Goal: Task Accomplishment & Management: Manage account settings

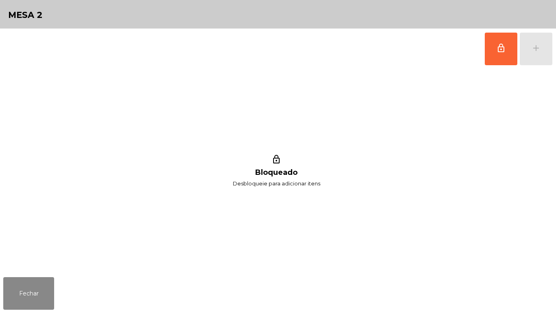
click at [535, 47] on div "lock_outline add" at bounding box center [518, 48] width 68 height 41
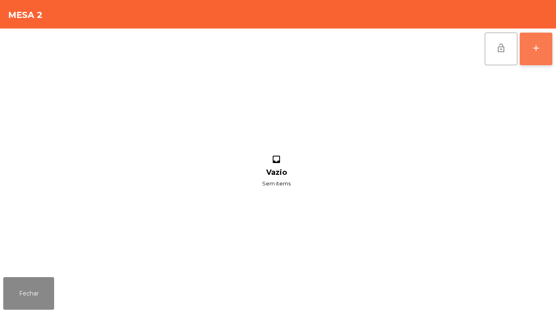
click at [534, 55] on button "add" at bounding box center [536, 49] width 33 height 33
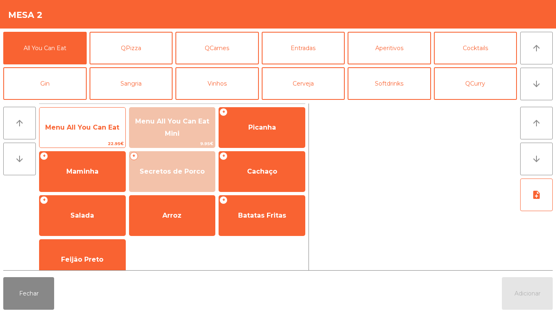
click at [101, 128] on span "Menu All You Can Eat" at bounding box center [82, 127] width 74 height 8
click at [100, 125] on span "Menu All You Can Eat" at bounding box center [82, 127] width 74 height 8
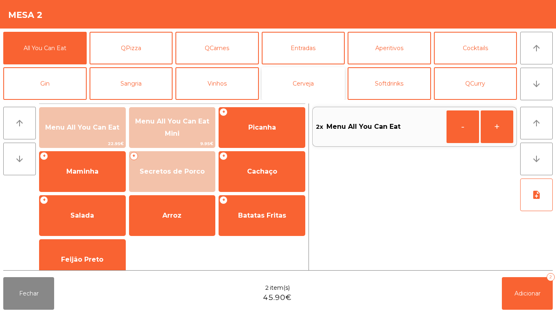
click at [309, 85] on button "Cerveja" at bounding box center [303, 83] width 83 height 33
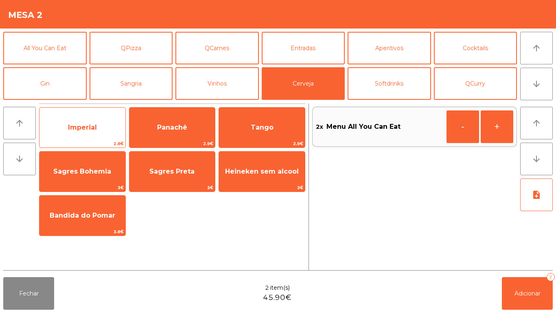
click at [94, 131] on span "Imperial" at bounding box center [82, 127] width 86 height 22
click at [101, 129] on span "Imperial" at bounding box center [82, 127] width 86 height 22
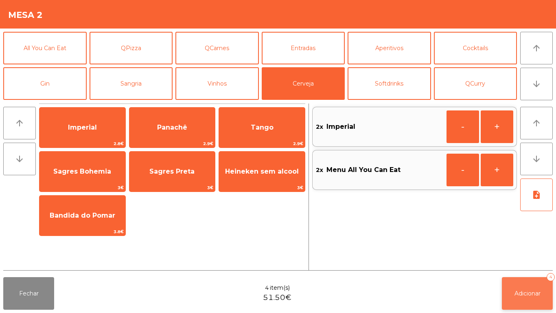
click at [516, 291] on span "Adicionar" at bounding box center [527, 292] width 26 height 7
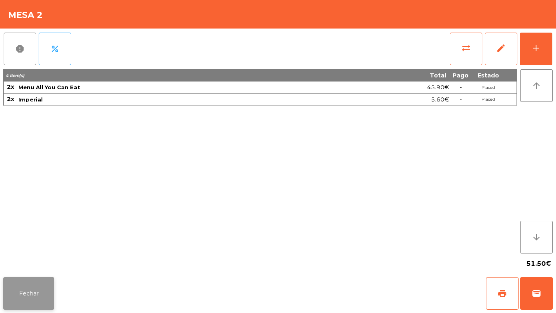
click at [19, 290] on button "Fechar" at bounding box center [28, 293] width 51 height 33
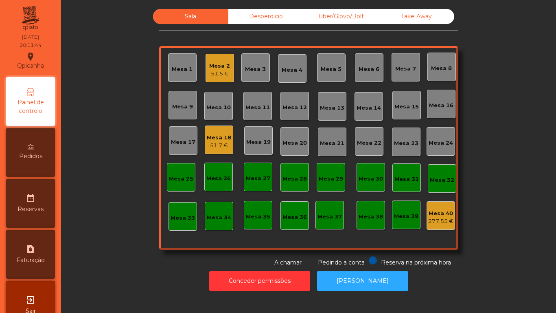
click at [222, 71] on div "51.5 €" at bounding box center [219, 74] width 21 height 8
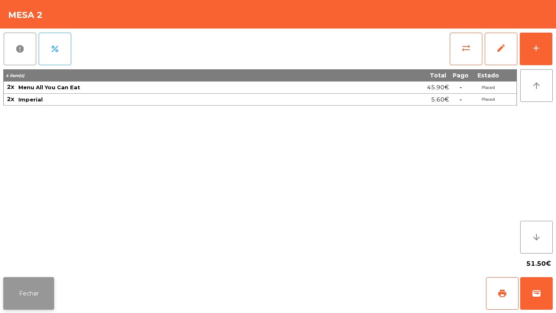
click at [41, 282] on button "Fechar" at bounding box center [28, 293] width 51 height 33
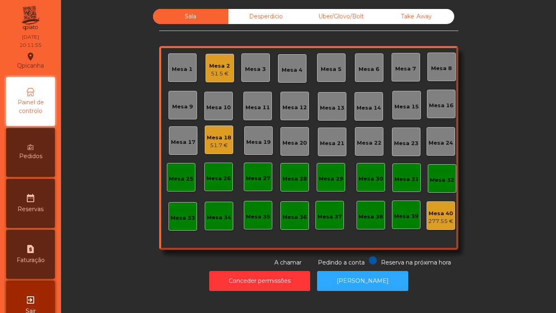
click at [221, 68] on div "Mesa 2" at bounding box center [219, 66] width 21 height 8
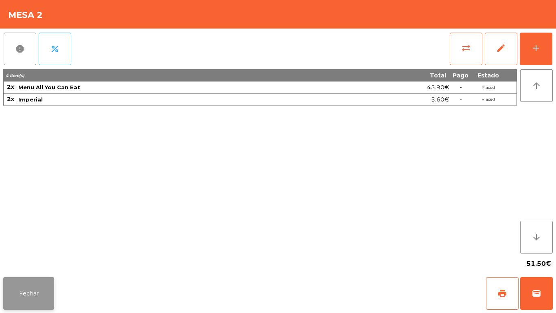
click at [29, 286] on button "Fechar" at bounding box center [28, 293] width 51 height 33
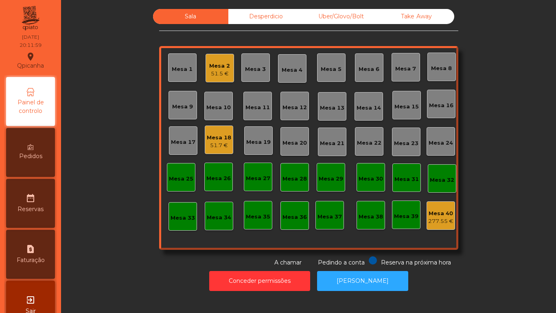
click at [257, 70] on div "Mesa 3" at bounding box center [255, 69] width 21 height 8
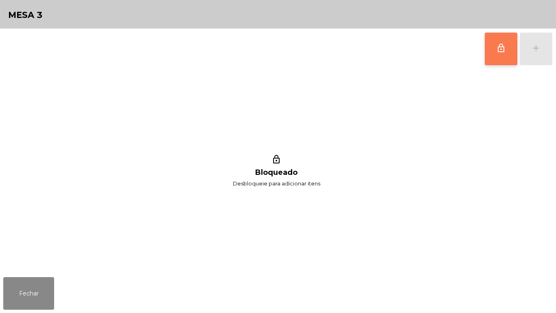
click at [497, 49] on span "lock_outline" at bounding box center [501, 48] width 10 height 10
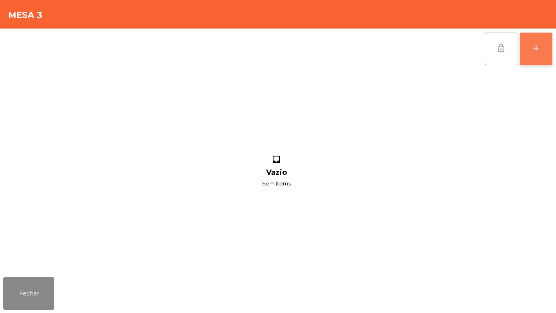
click at [529, 55] on button "add" at bounding box center [536, 49] width 33 height 33
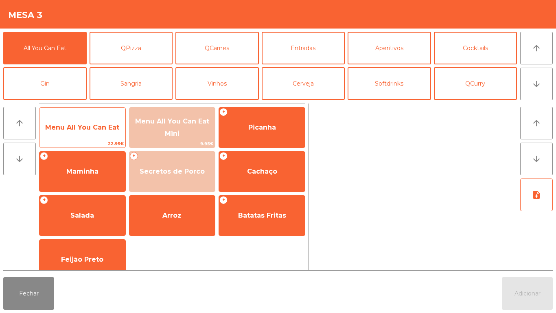
click at [99, 124] on span "Menu All You Can Eat" at bounding box center [82, 127] width 74 height 8
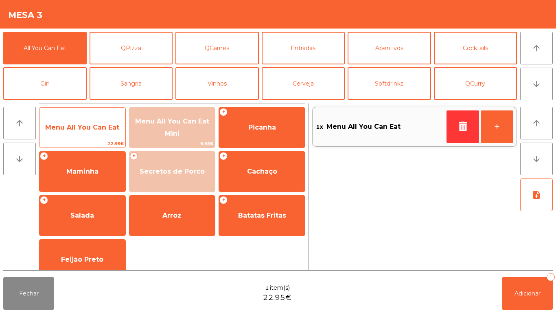
click at [113, 128] on span "Menu All You Can Eat" at bounding box center [82, 127] width 74 height 8
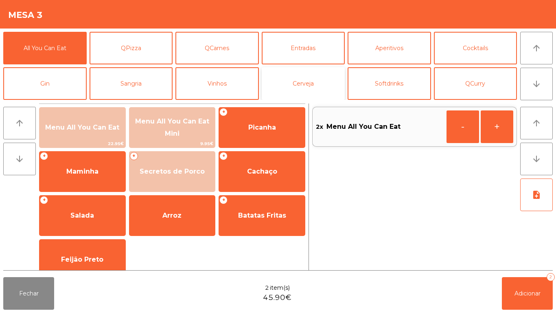
click at [312, 83] on button "Cerveja" at bounding box center [303, 83] width 83 height 33
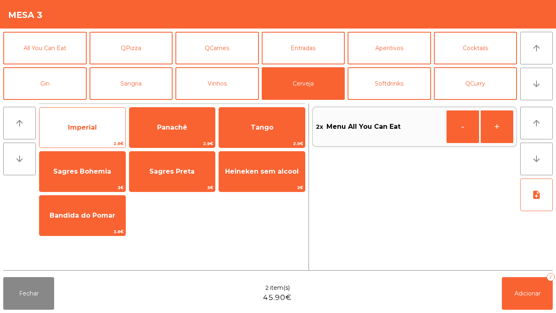
click at [97, 125] on span "Imperial" at bounding box center [82, 127] width 86 height 22
click at [98, 125] on span "Imperial" at bounding box center [82, 127] width 86 height 22
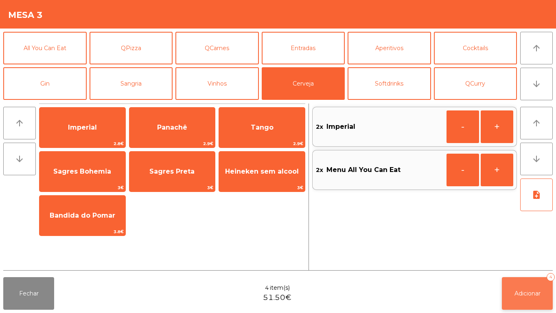
click at [525, 292] on span "Adicionar" at bounding box center [527, 292] width 26 height 7
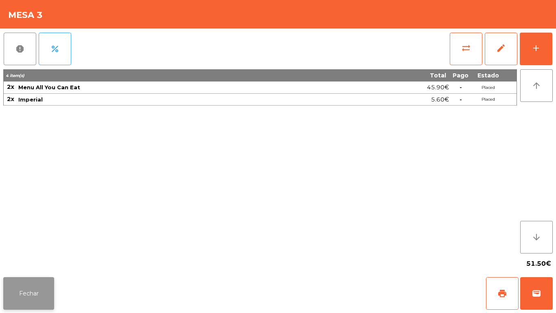
click at [35, 279] on button "Fechar" at bounding box center [28, 293] width 51 height 33
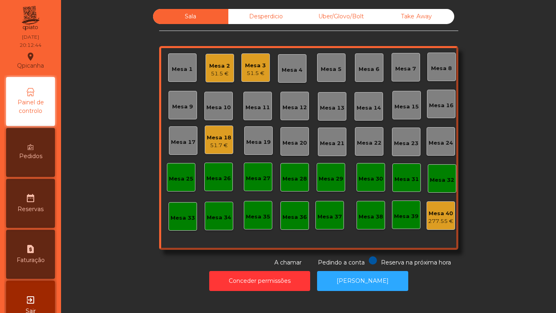
click at [222, 74] on div "51.5 €" at bounding box center [219, 74] width 21 height 8
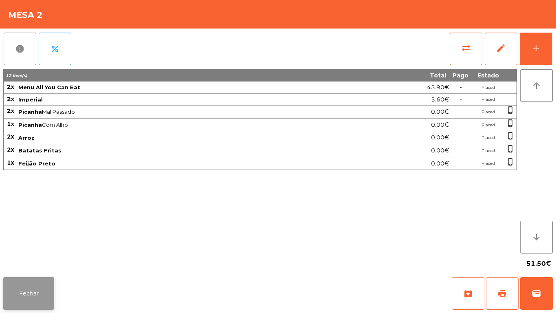
click at [37, 283] on button "Fechar" at bounding box center [28, 293] width 51 height 33
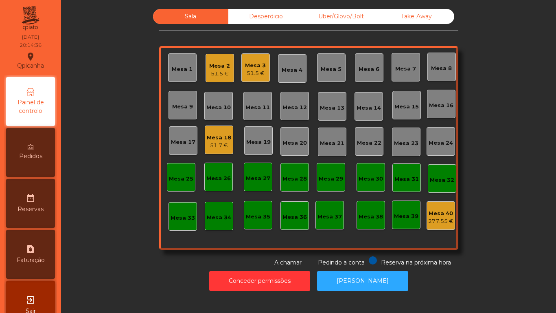
click at [215, 138] on div "Mesa 18" at bounding box center [219, 138] width 24 height 8
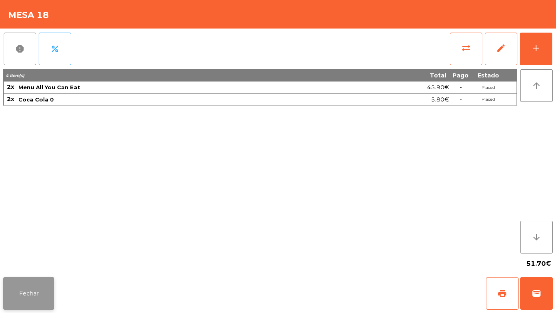
click at [34, 293] on button "Fechar" at bounding box center [28, 293] width 51 height 33
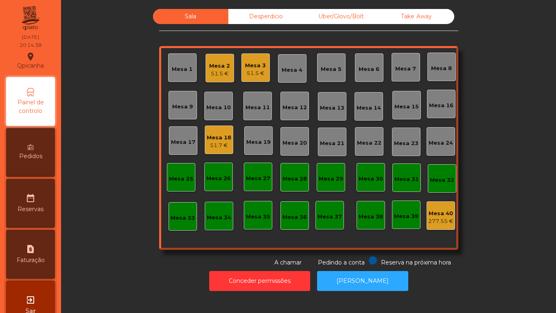
click at [247, 77] on div "51.5 €" at bounding box center [255, 73] width 21 height 8
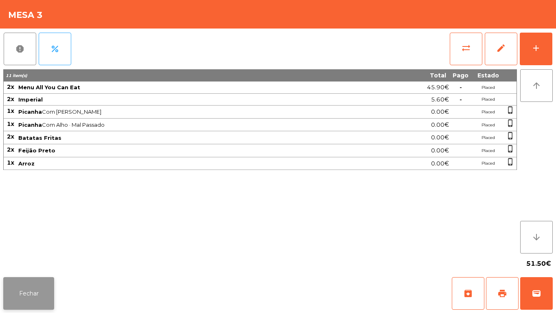
click at [39, 288] on button "Fechar" at bounding box center [28, 293] width 51 height 33
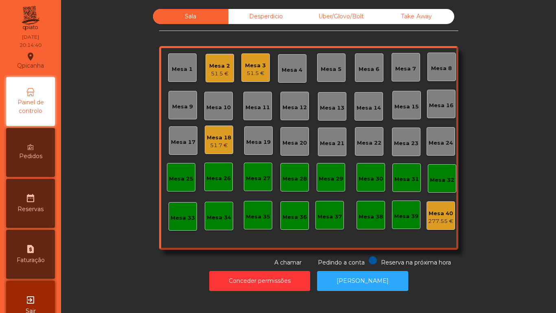
click at [228, 72] on div "Mesa 2 51.5 €" at bounding box center [220, 68] width 28 height 28
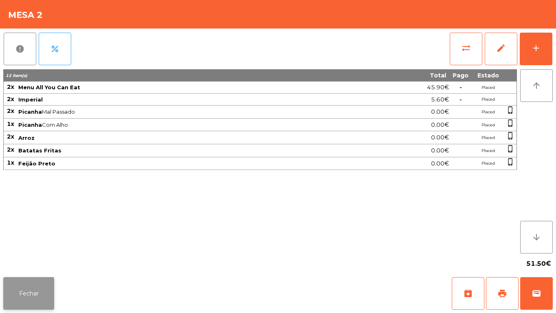
click at [44, 285] on button "Fechar" at bounding box center [28, 293] width 51 height 33
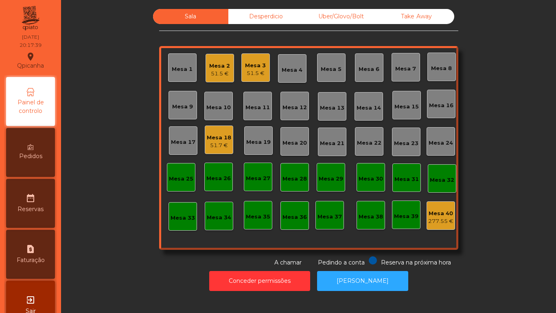
click at [224, 70] on div "51.5 €" at bounding box center [219, 74] width 21 height 8
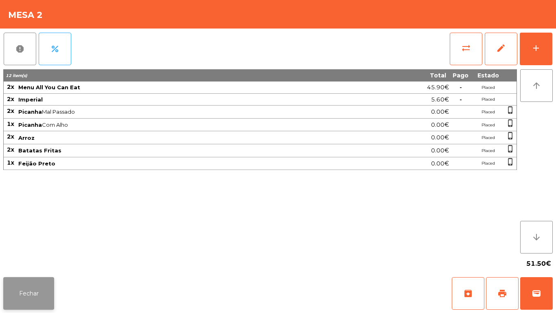
click at [44, 293] on button "Fechar" at bounding box center [28, 293] width 51 height 33
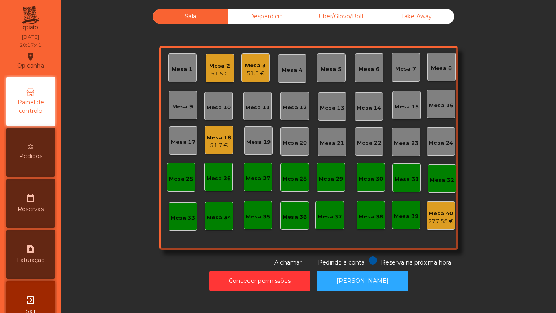
click at [34, 152] on span "Pedidos" at bounding box center [30, 156] width 23 height 9
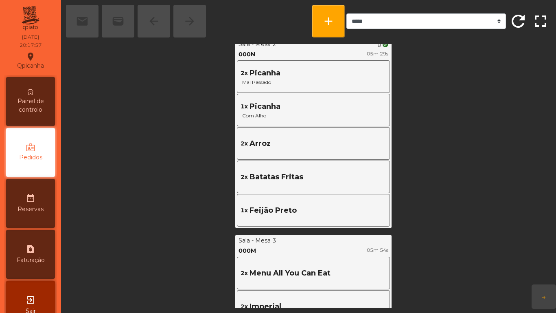
scroll to position [398, 0]
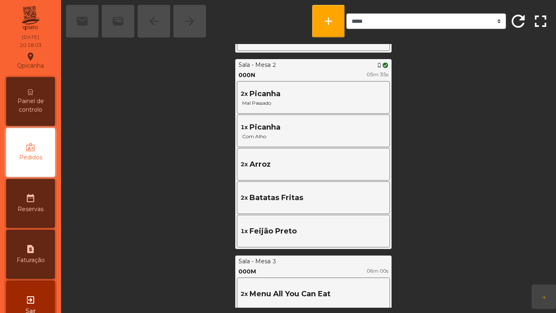
click at [30, 96] on div "Painel de controlo" at bounding box center [30, 101] width 49 height 49
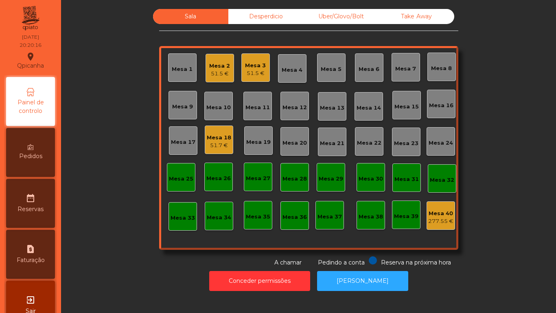
click at [223, 71] on div "51.5 €" at bounding box center [219, 74] width 21 height 8
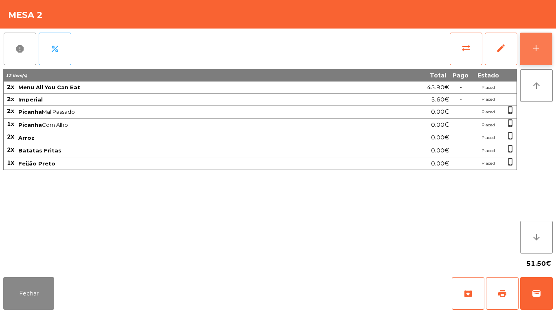
click at [549, 50] on button "add" at bounding box center [536, 49] width 33 height 33
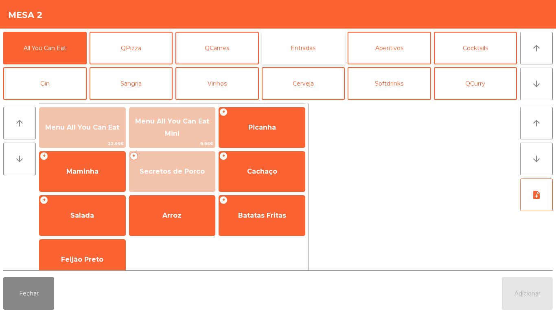
click at [300, 49] on button "Entradas" at bounding box center [303, 48] width 83 height 33
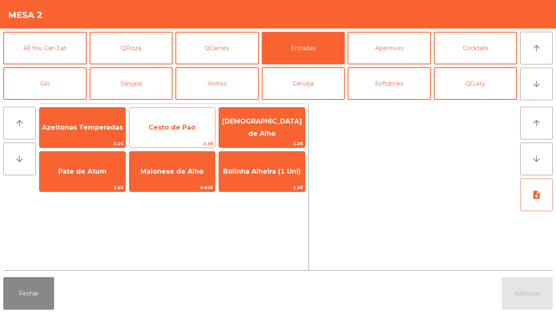
click at [184, 126] on span "Cesto de Pao" at bounding box center [172, 127] width 47 height 8
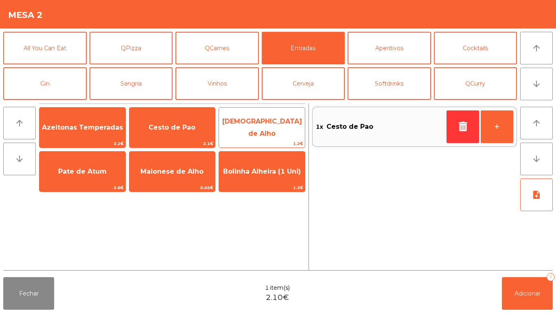
click at [259, 133] on span "[DEMOGRAPHIC_DATA] de Alho" at bounding box center [262, 127] width 86 height 35
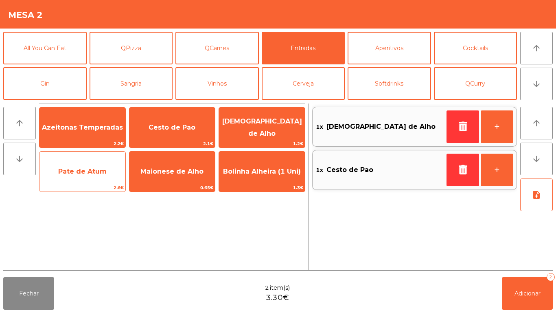
click at [81, 174] on span "Pate de Atum" at bounding box center [82, 171] width 48 height 8
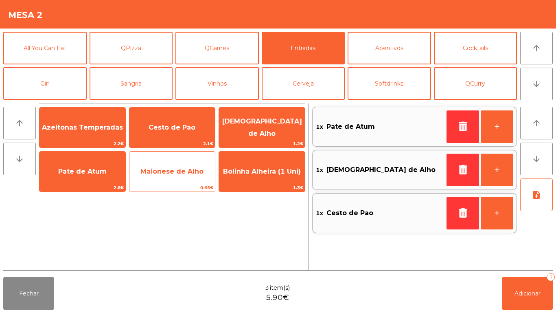
click at [184, 180] on span "Maionese de Alho" at bounding box center [172, 171] width 86 height 22
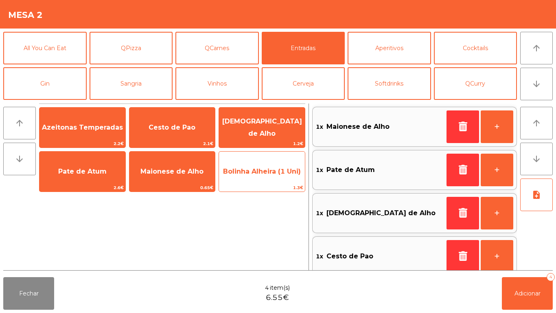
click at [264, 175] on span "Bolinha Alheira (1 Uni)" at bounding box center [262, 171] width 78 height 8
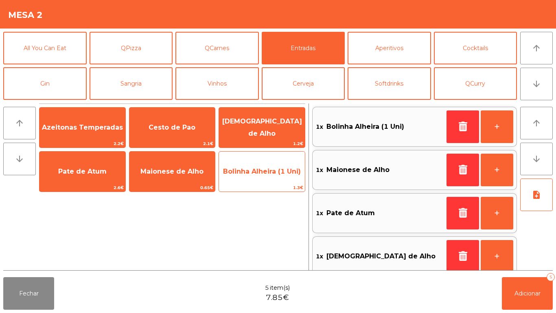
scroll to position [3, 0]
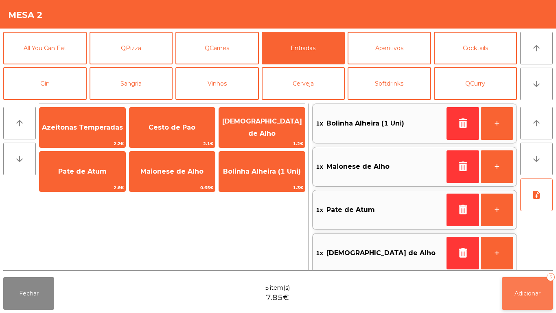
click at [526, 298] on button "Adicionar 5" at bounding box center [527, 293] width 51 height 33
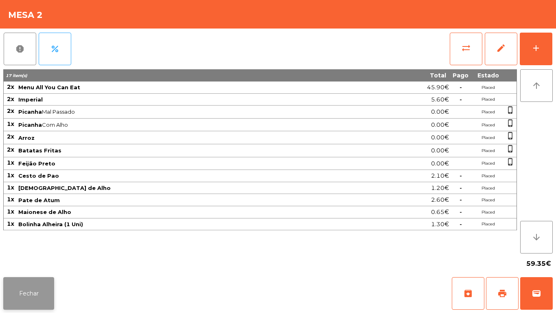
click at [35, 286] on button "Fechar" at bounding box center [28, 293] width 51 height 33
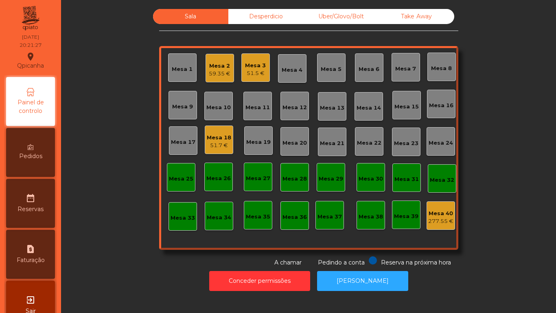
click at [46, 157] on div "Pedidos" at bounding box center [30, 152] width 49 height 49
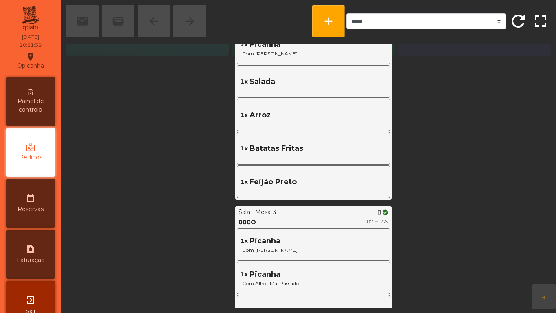
scroll to position [256, 0]
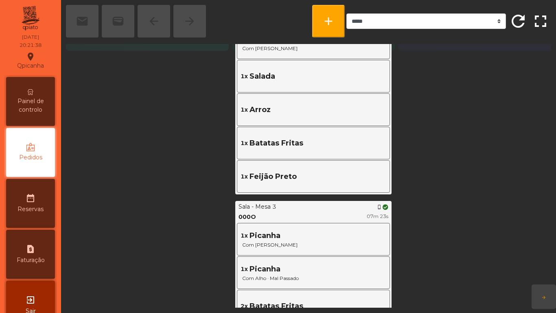
click at [35, 106] on span "Painel de controlo" at bounding box center [30, 105] width 45 height 17
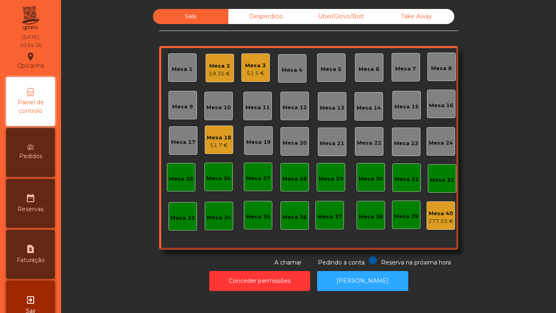
click at [220, 137] on div "Mesa 18" at bounding box center [219, 138] width 24 height 8
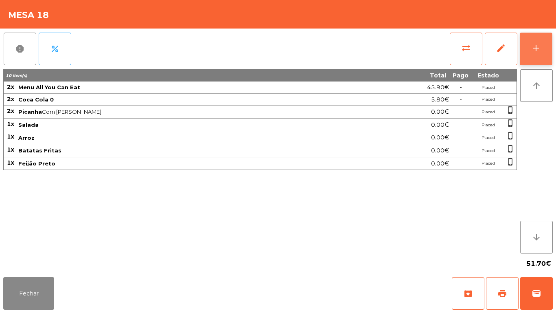
click at [533, 48] on div "add" at bounding box center [536, 48] width 10 height 10
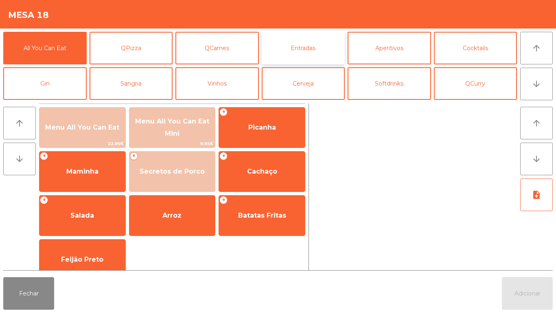
click at [299, 50] on button "Entradas" at bounding box center [303, 48] width 83 height 33
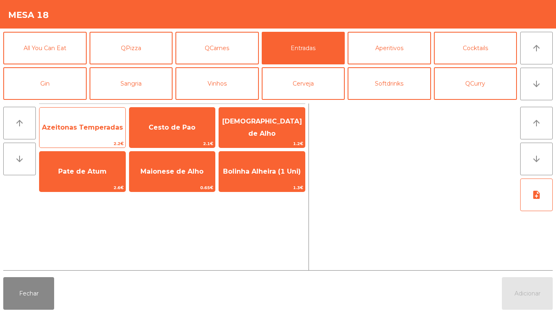
click at [83, 127] on span "Azeitonas Temperadas" at bounding box center [82, 127] width 81 height 8
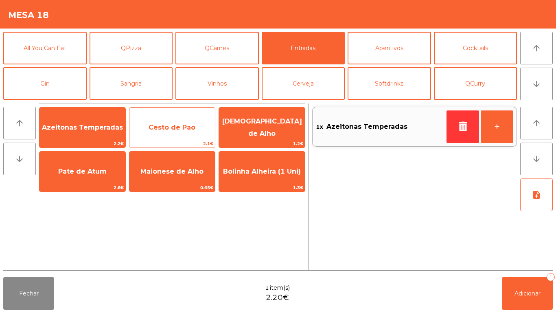
click at [185, 131] on span "Cesto de Pao" at bounding box center [172, 127] width 86 height 22
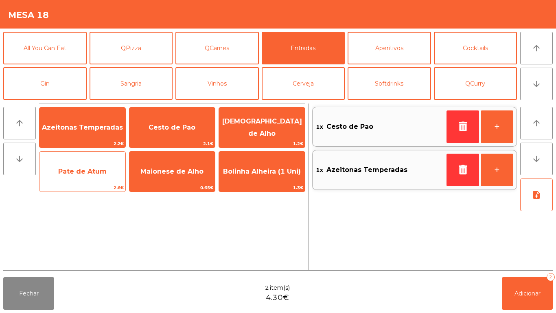
click at [85, 173] on span "Pate de Atum" at bounding box center [82, 171] width 48 height 8
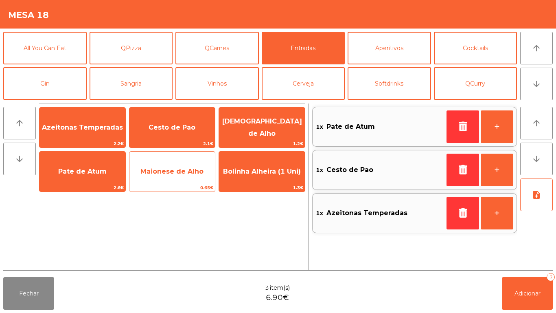
click at [171, 175] on span "Maionese de Alho" at bounding box center [171, 171] width 63 height 8
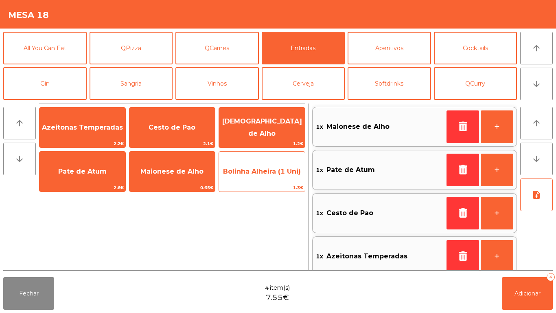
click at [265, 175] on span "Bolinha Alheira (1 Uni)" at bounding box center [262, 171] width 78 height 8
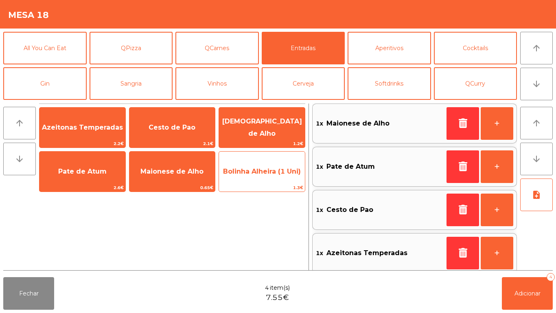
click at [263, 175] on span "Bolinha Alheira (1 Uni)" at bounding box center [262, 171] width 78 height 8
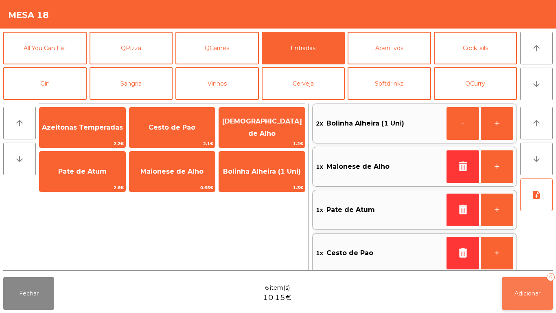
click at [521, 298] on button "Adicionar 6" at bounding box center [527, 293] width 51 height 33
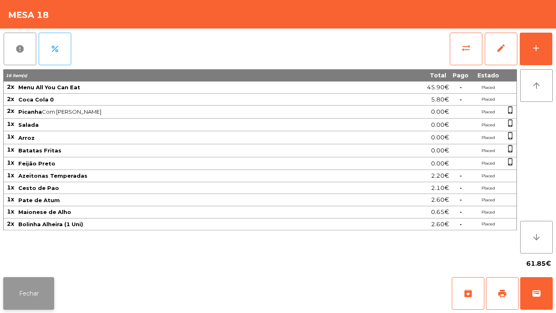
click at [34, 301] on button "Fechar" at bounding box center [28, 293] width 51 height 33
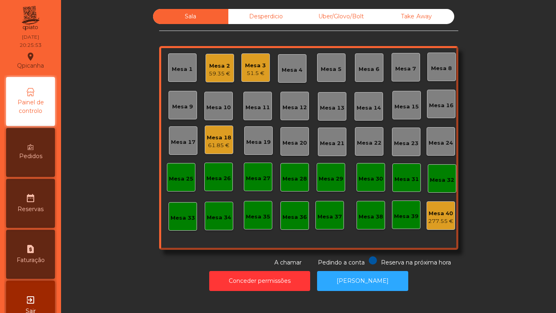
click at [48, 162] on div "Pedidos" at bounding box center [30, 152] width 49 height 49
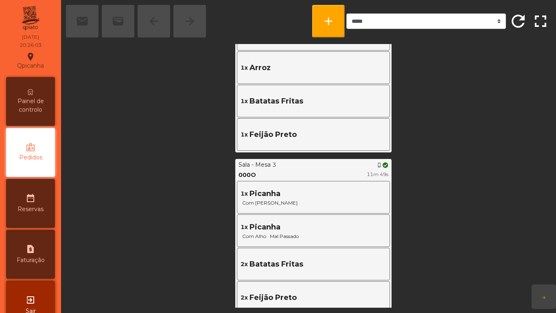
scroll to position [508, 0]
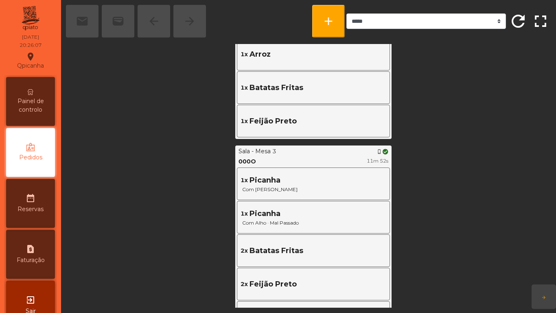
click at [35, 108] on span "Painel de controlo" at bounding box center [30, 105] width 45 height 17
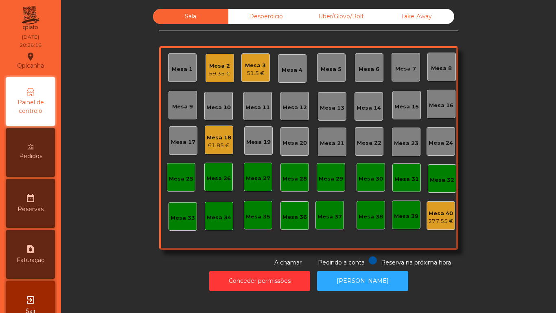
click at [35, 158] on span "Pedidos" at bounding box center [30, 156] width 23 height 9
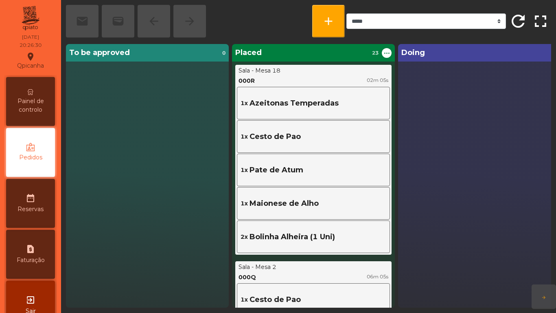
click at [38, 108] on span "Painel de controlo" at bounding box center [30, 105] width 45 height 17
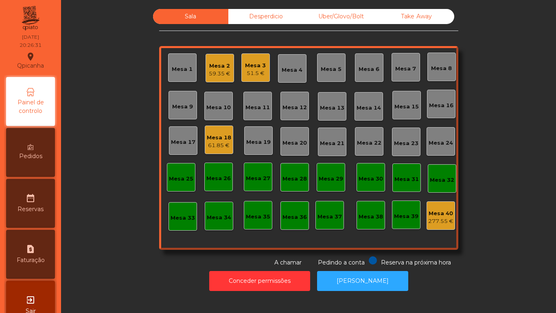
click at [250, 73] on div "51.5 €" at bounding box center [255, 73] width 21 height 8
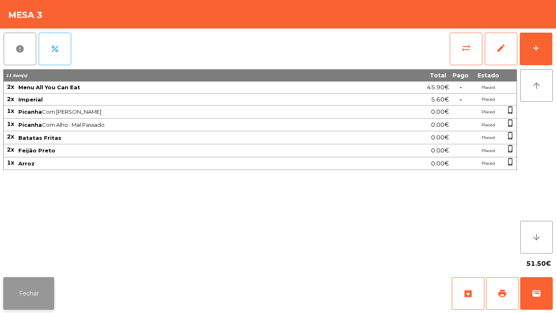
click at [27, 290] on button "Fechar" at bounding box center [28, 293] width 51 height 33
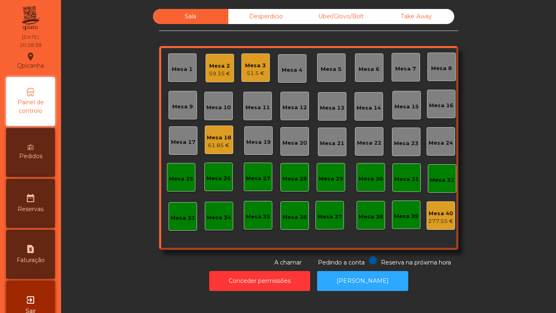
click at [254, 68] on div "Mesa 3" at bounding box center [255, 65] width 21 height 8
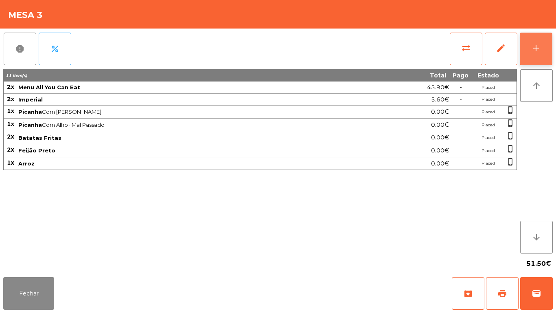
click at [551, 61] on button "add" at bounding box center [536, 49] width 33 height 33
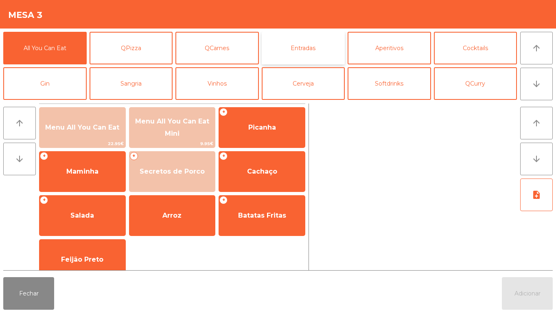
click at [306, 52] on button "Entradas" at bounding box center [303, 48] width 83 height 33
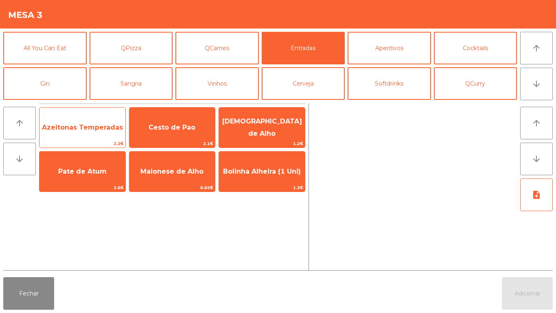
click at [105, 126] on span "Azeitonas Temperadas" at bounding box center [82, 127] width 81 height 8
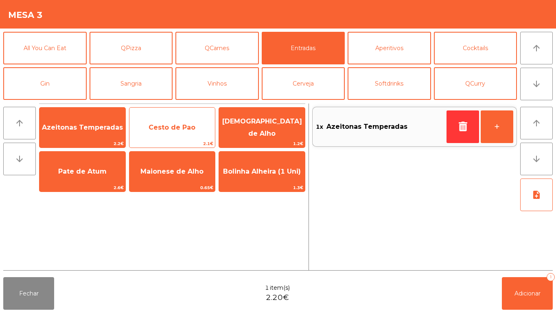
click at [169, 127] on span "Cesto de Pao" at bounding box center [172, 127] width 47 height 8
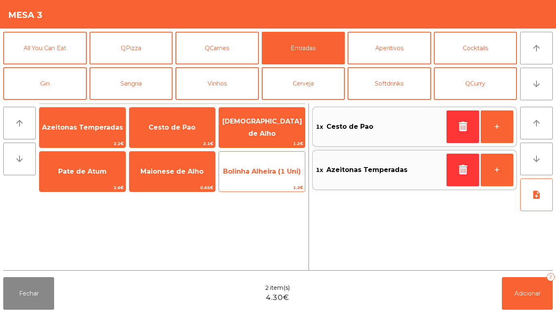
click at [275, 174] on span "Bolinha Alheira (1 Uni)" at bounding box center [262, 171] width 78 height 8
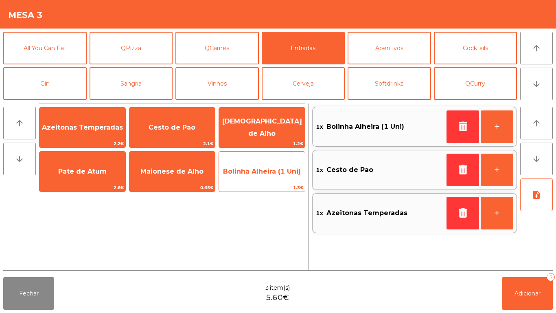
click at [281, 173] on span "Bolinha Alheira (1 Uni)" at bounding box center [262, 171] width 78 height 8
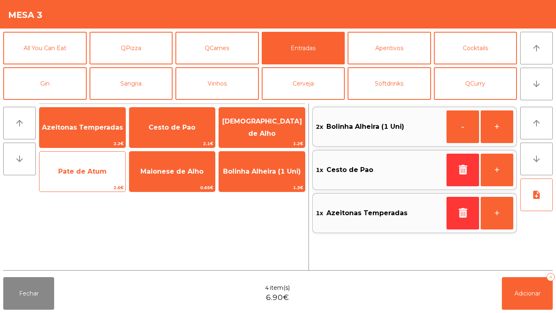
click at [103, 168] on span "Pate de Atum" at bounding box center [82, 171] width 48 height 8
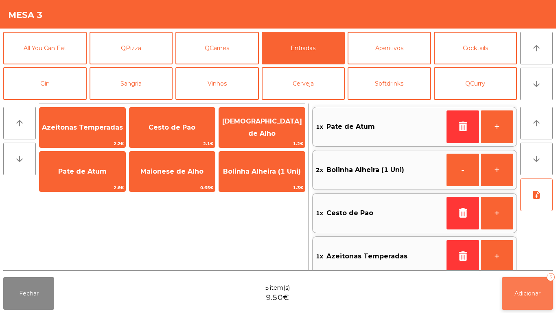
click at [538, 289] on span "Adicionar" at bounding box center [527, 292] width 26 height 7
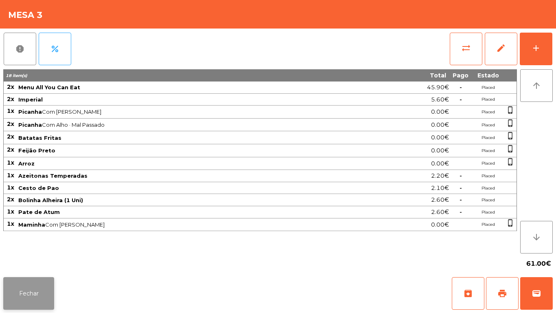
click at [30, 285] on button "Fechar" at bounding box center [28, 293] width 51 height 33
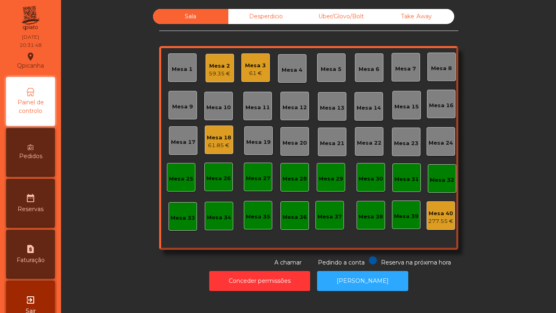
click at [250, 64] on div "Mesa 3" at bounding box center [255, 65] width 21 height 8
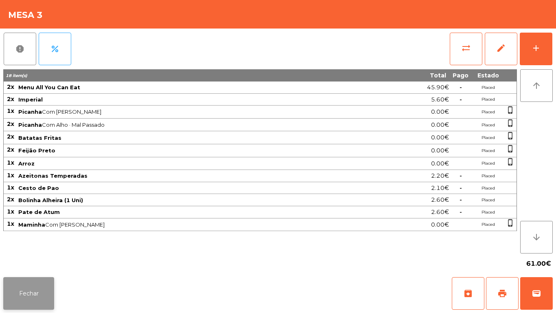
click at [24, 293] on button "Fechar" at bounding box center [28, 293] width 51 height 33
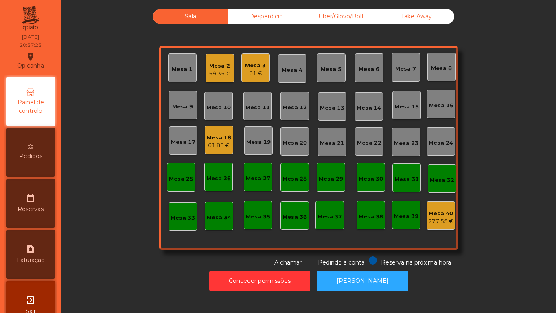
click at [169, 61] on div "Mesa 1" at bounding box center [182, 67] width 28 height 28
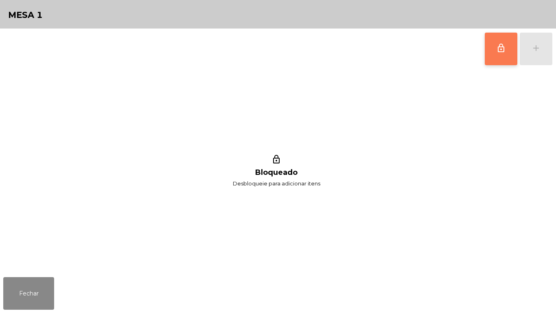
click at [497, 50] on span "lock_outline" at bounding box center [501, 48] width 10 height 10
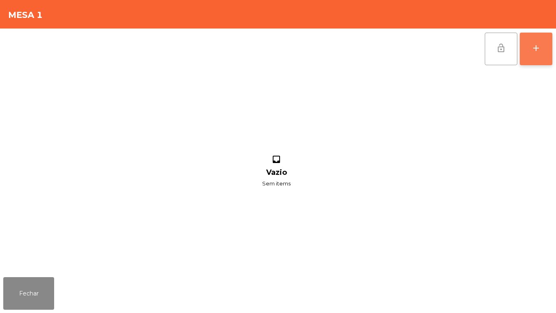
click at [527, 57] on button "add" at bounding box center [536, 49] width 33 height 33
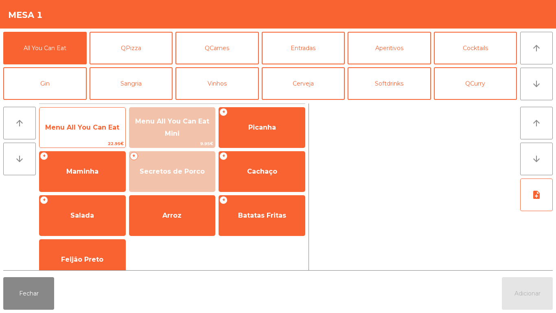
click at [102, 136] on span "Menu All You Can Eat" at bounding box center [82, 127] width 86 height 22
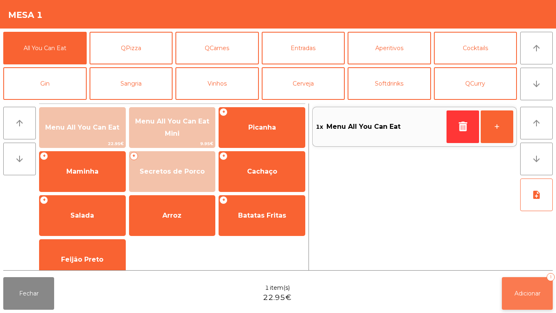
click at [526, 290] on span "Adicionar" at bounding box center [527, 292] width 26 height 7
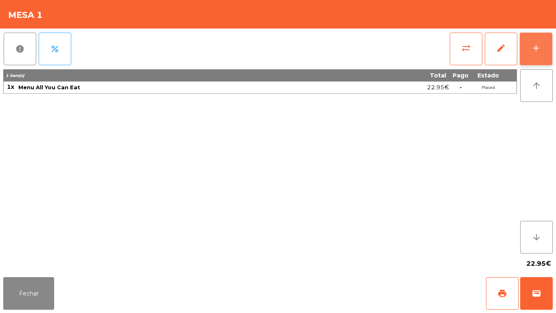
click at [535, 49] on div "add" at bounding box center [536, 48] width 10 height 10
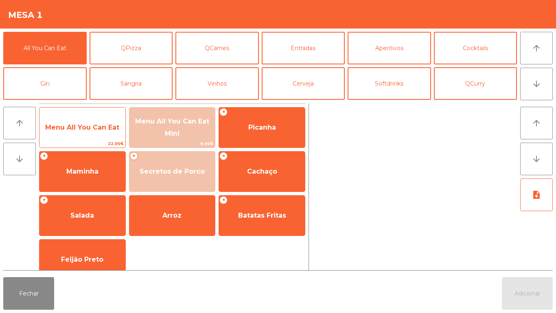
click at [74, 136] on span "Menu All You Can Eat" at bounding box center [82, 127] width 86 height 22
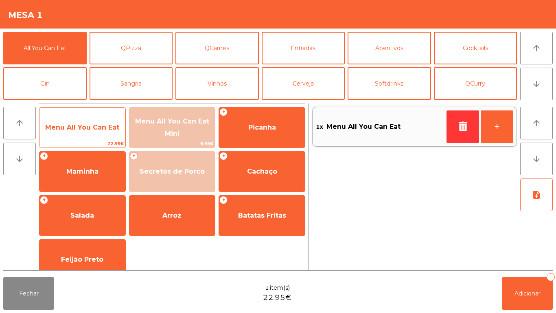
click at [80, 135] on span "Menu All You Can Eat" at bounding box center [82, 127] width 86 height 22
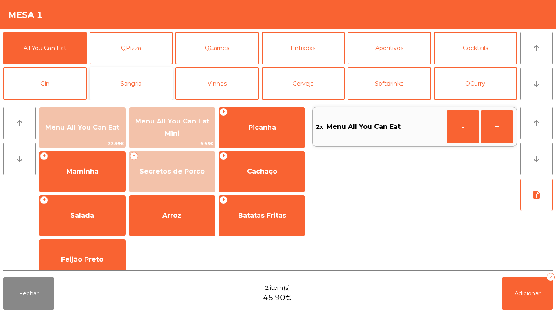
click at [131, 96] on button "Sangria" at bounding box center [131, 83] width 83 height 33
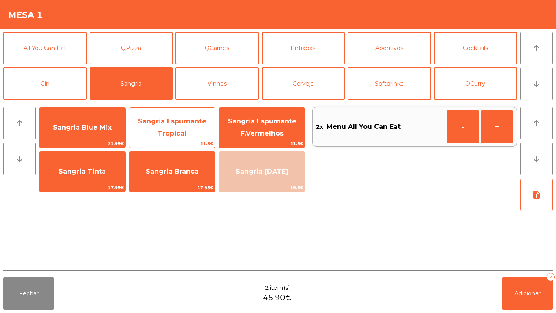
click at [171, 127] on span "Sangria Espumante Tropical" at bounding box center [172, 127] width 86 height 35
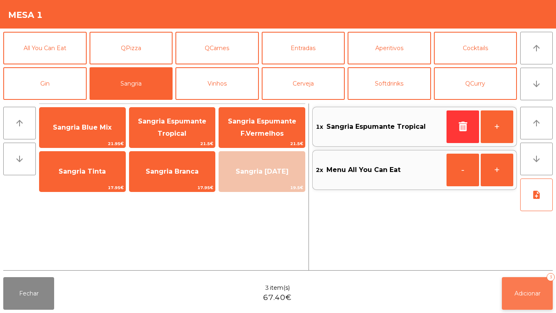
click at [515, 292] on span "Adicionar" at bounding box center [527, 292] width 26 height 7
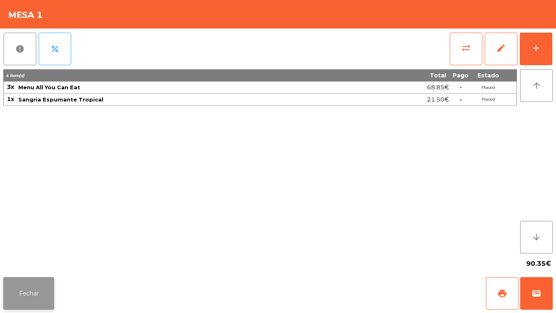
click at [29, 287] on button "Fechar" at bounding box center [28, 293] width 51 height 33
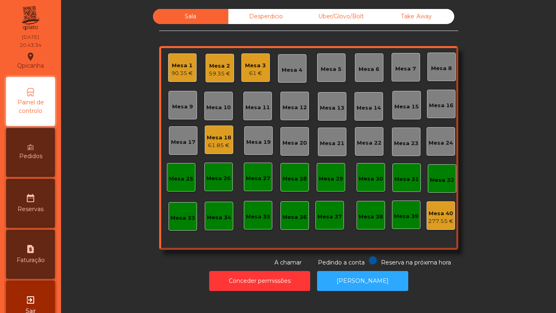
click at [185, 67] on div "Mesa 1" at bounding box center [182, 65] width 22 height 8
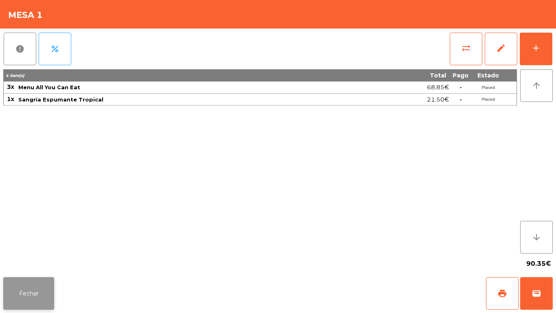
click at [26, 289] on button "Fechar" at bounding box center [28, 293] width 51 height 33
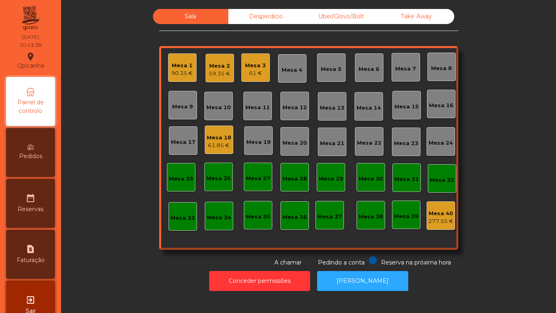
click at [177, 64] on div "Mesa 1" at bounding box center [182, 65] width 22 height 8
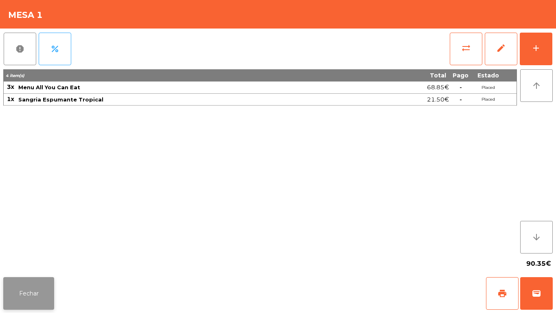
click at [23, 291] on button "Fechar" at bounding box center [28, 293] width 51 height 33
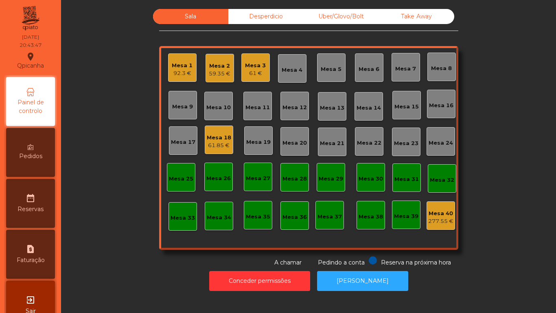
click at [175, 69] on div "92.3 €" at bounding box center [182, 73] width 21 height 8
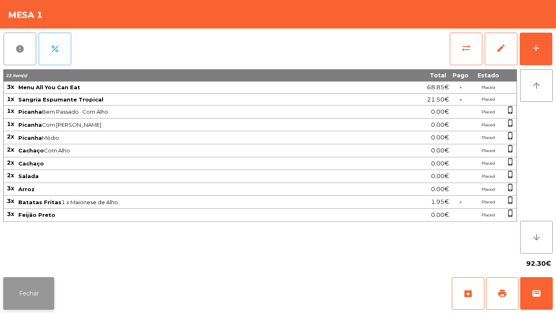
click at [34, 287] on button "Fechar" at bounding box center [28, 293] width 51 height 33
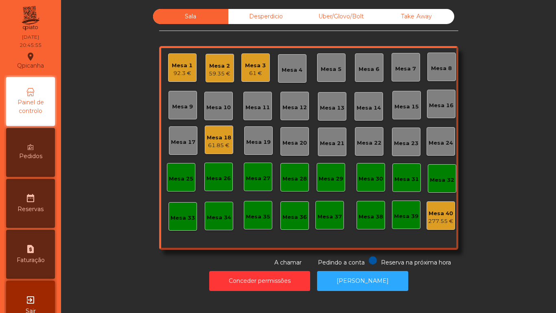
click at [216, 62] on div "Mesa 2" at bounding box center [220, 66] width 22 height 8
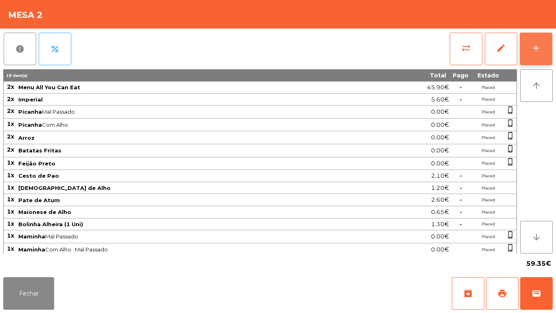
click at [535, 53] on button "add" at bounding box center [536, 49] width 33 height 33
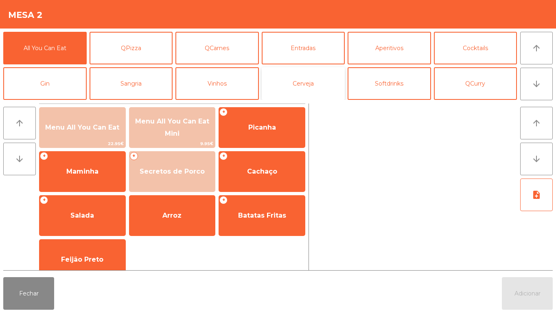
click at [300, 86] on button "Cerveja" at bounding box center [303, 83] width 83 height 33
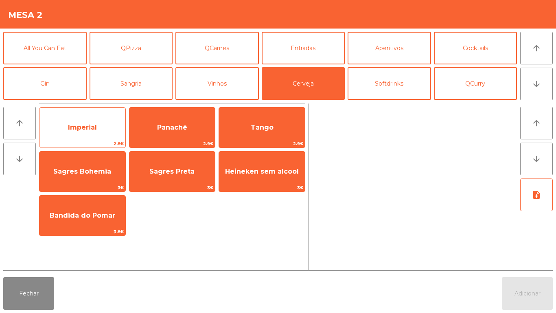
click at [85, 134] on span "Imperial" at bounding box center [82, 127] width 86 height 22
click at [85, 131] on span "Imperial" at bounding box center [82, 127] width 86 height 22
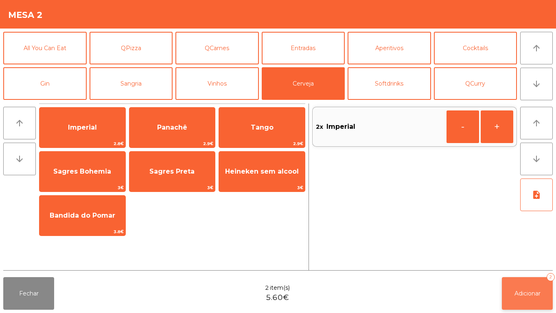
click at [526, 291] on span "Adicionar" at bounding box center [527, 292] width 26 height 7
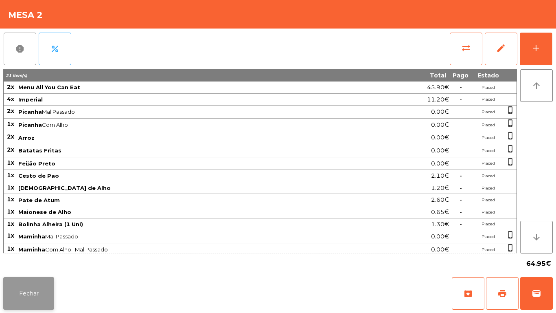
click at [31, 288] on button "Fechar" at bounding box center [28, 293] width 51 height 33
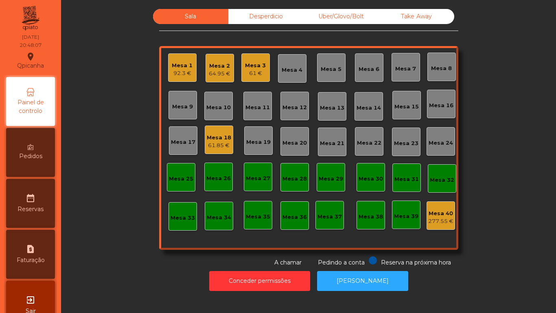
click at [46, 160] on div "Pedidos" at bounding box center [30, 152] width 49 height 49
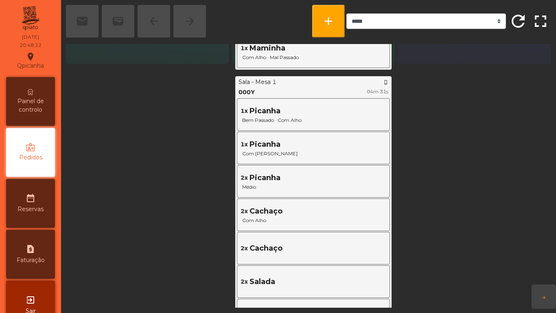
scroll to position [224, 0]
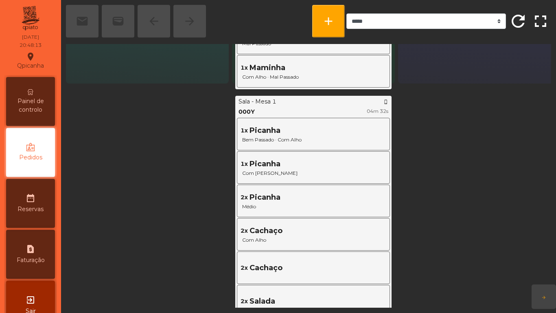
click at [31, 101] on span "Painel de controlo" at bounding box center [30, 105] width 45 height 17
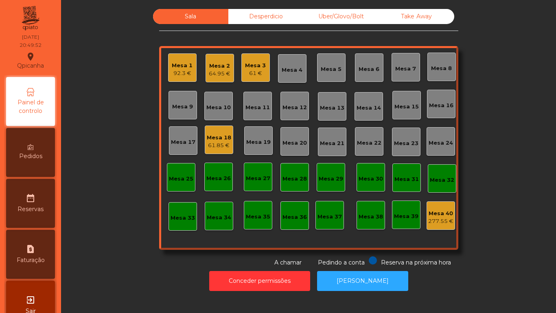
click at [35, 153] on span "Pedidos" at bounding box center [30, 156] width 23 height 9
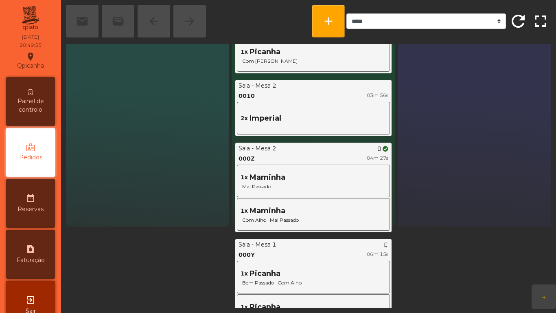
scroll to position [95, 0]
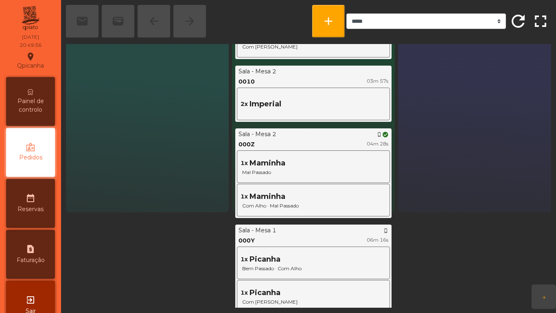
click at [32, 105] on span "Painel de controlo" at bounding box center [30, 105] width 45 height 17
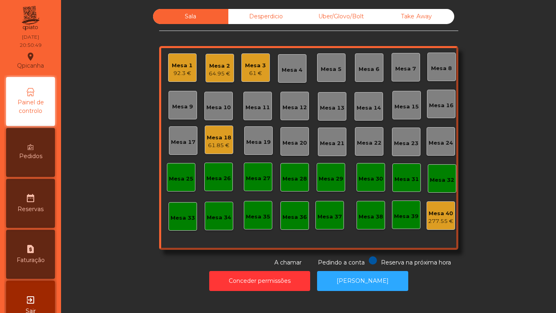
click at [188, 79] on div "Mesa 1 92.3 €" at bounding box center [182, 67] width 28 height 28
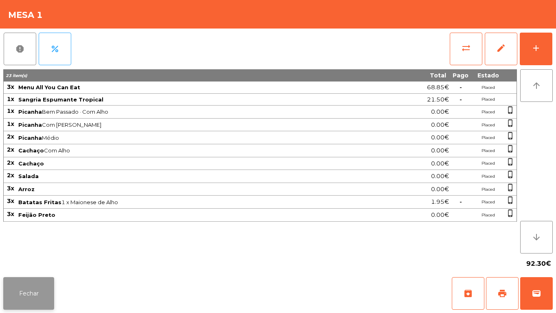
click at [29, 278] on button "Fechar" at bounding box center [28, 293] width 51 height 33
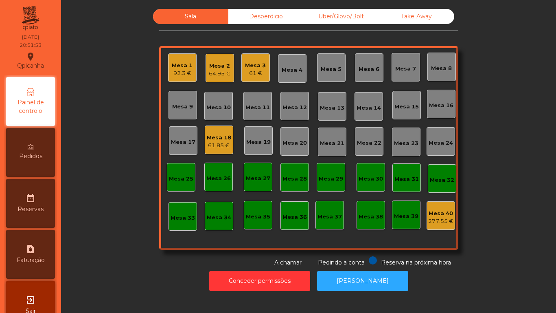
click at [179, 64] on div "Mesa 1" at bounding box center [182, 65] width 21 height 8
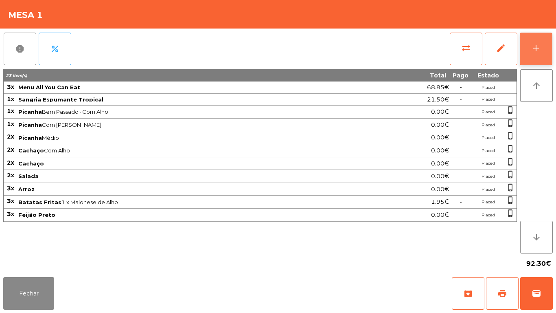
click at [535, 50] on div "add" at bounding box center [536, 48] width 10 height 10
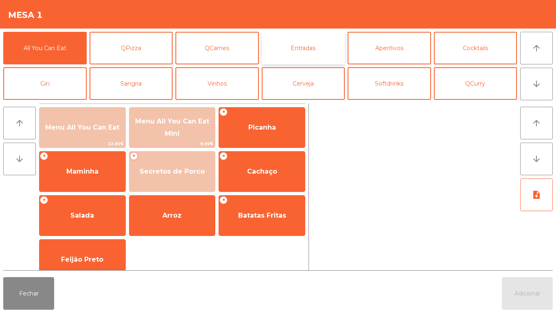
click at [303, 47] on button "Entradas" at bounding box center [303, 48] width 83 height 33
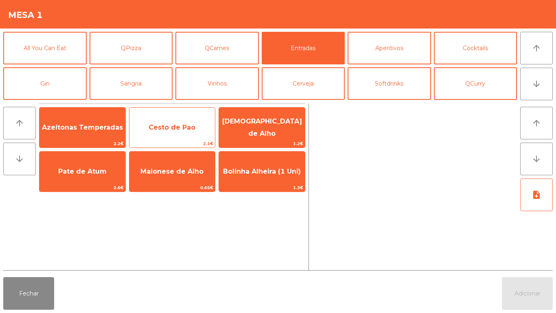
click at [188, 125] on span "Cesto de Pao" at bounding box center [172, 127] width 47 height 8
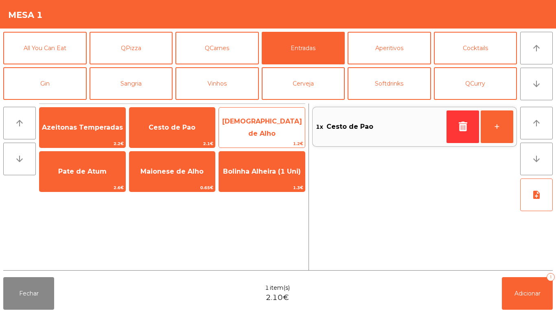
click at [263, 128] on span "[DEMOGRAPHIC_DATA] de Alho" at bounding box center [262, 127] width 80 height 20
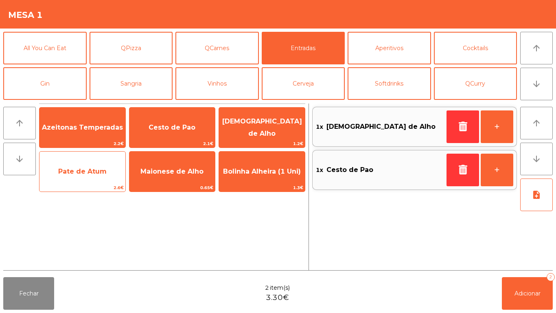
click at [95, 170] on span "Pate de Atum" at bounding box center [82, 171] width 48 height 8
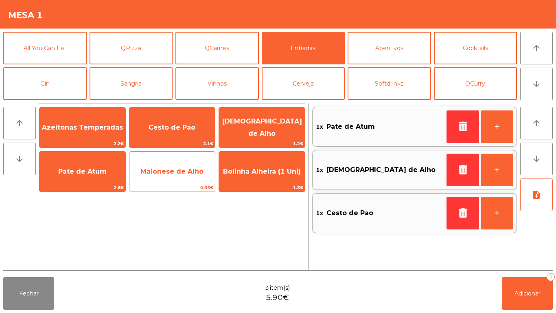
click at [183, 178] on span "Maionese de Alho" at bounding box center [172, 171] width 86 height 22
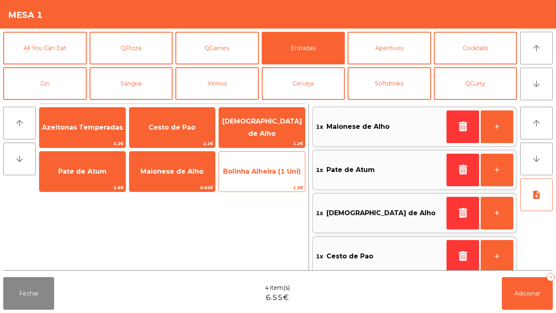
click at [265, 174] on span "Bolinha Alheira (1 Uni)" at bounding box center [262, 171] width 78 height 8
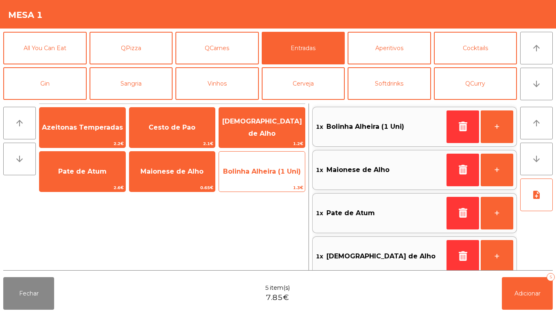
scroll to position [3, 0]
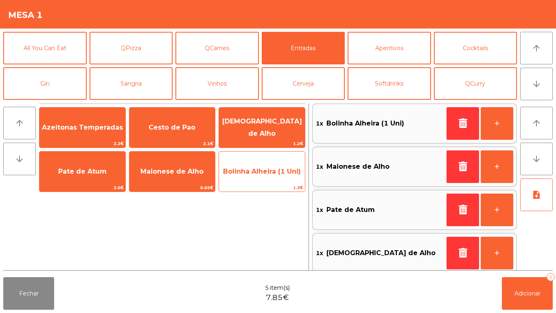
click at [269, 174] on span "Bolinha Alheira (1 Uni)" at bounding box center [262, 171] width 78 height 8
click at [274, 173] on span "Bolinha Alheira (1 Uni)" at bounding box center [262, 171] width 78 height 8
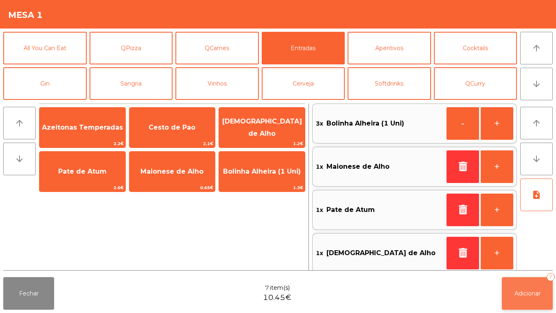
click at [518, 302] on button "Adicionar 7" at bounding box center [527, 293] width 51 height 33
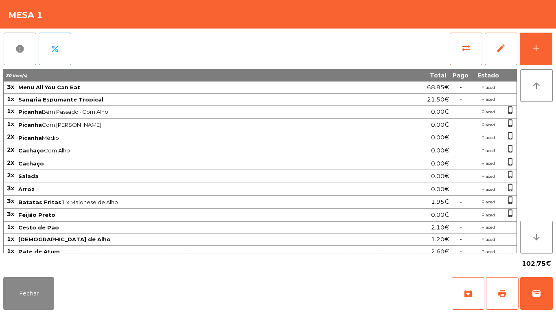
click at [22, 312] on div "Fechar archive print wallet" at bounding box center [278, 293] width 556 height 39
click at [37, 293] on button "Fechar" at bounding box center [28, 293] width 51 height 33
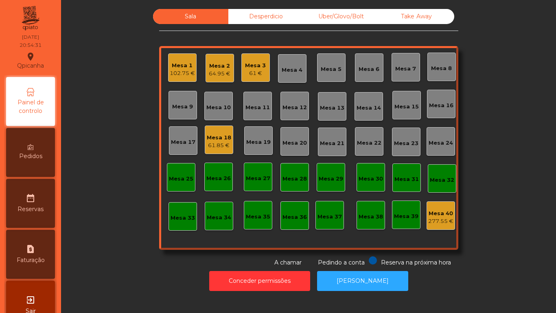
click at [190, 110] on div "Mesa 9" at bounding box center [183, 105] width 28 height 28
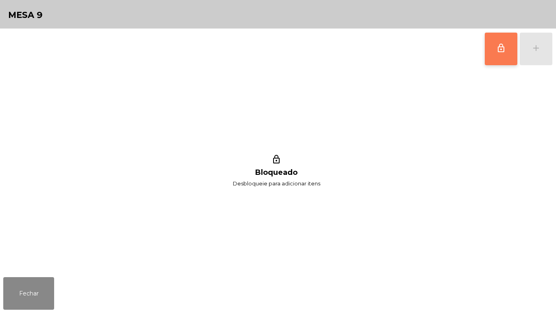
click at [486, 47] on button "lock_outline" at bounding box center [501, 49] width 33 height 33
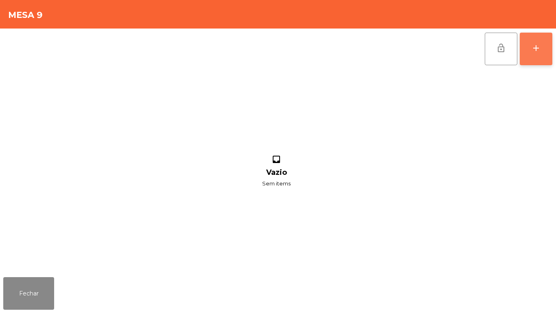
click at [534, 53] on div "add" at bounding box center [536, 48] width 10 height 10
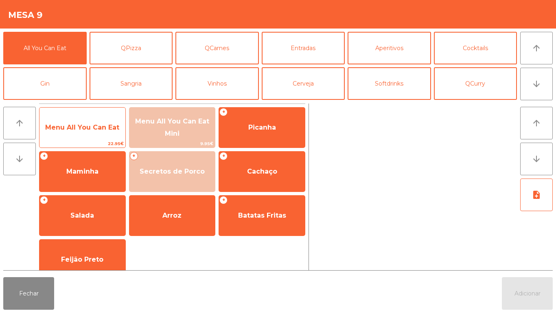
click at [103, 125] on span "Menu All You Can Eat" at bounding box center [82, 127] width 74 height 8
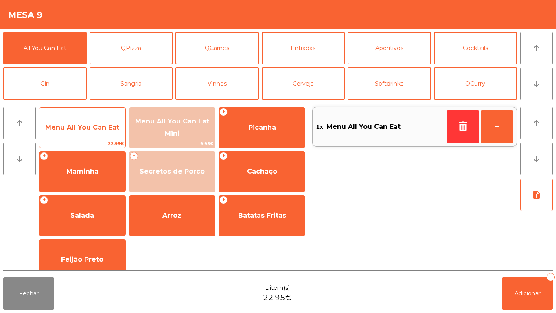
click at [97, 127] on span "Menu All You Can Eat" at bounding box center [82, 127] width 74 height 8
click at [93, 126] on span "Menu All You Can Eat" at bounding box center [82, 127] width 74 height 8
click at [92, 122] on span "Menu All You Can Eat" at bounding box center [82, 127] width 86 height 22
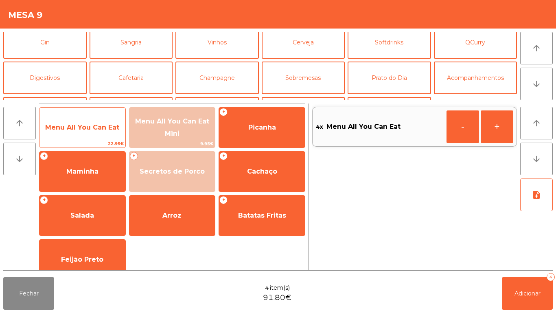
scroll to position [46, 0]
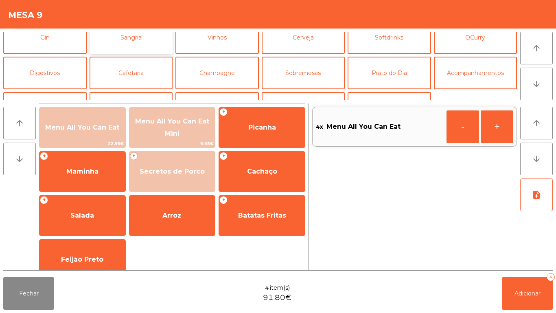
click at [149, 43] on button "Sangria" at bounding box center [131, 37] width 83 height 33
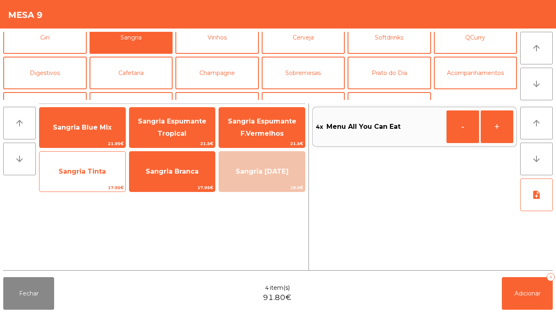
click at [92, 168] on span "Sangria Tinta" at bounding box center [82, 171] width 47 height 8
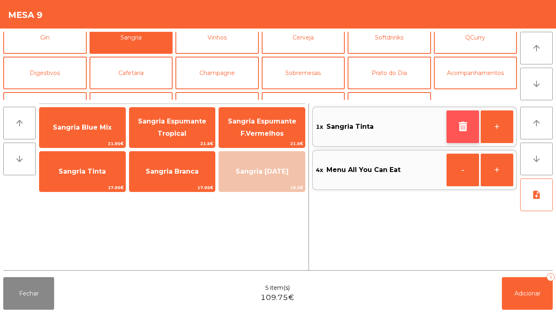
click at [462, 130] on icon "button" at bounding box center [463, 126] width 12 height 10
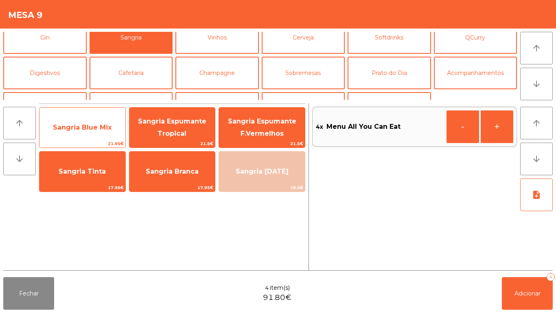
click at [103, 124] on span "Sangria Blue Mix" at bounding box center [82, 127] width 59 height 8
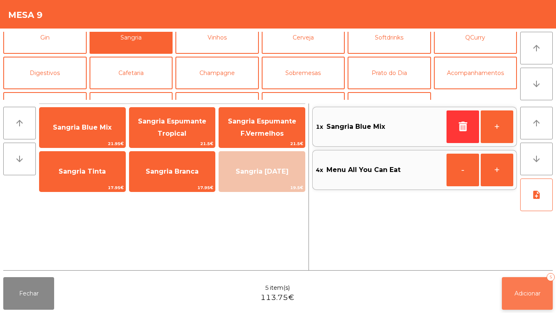
click at [536, 282] on button "Adicionar 5" at bounding box center [527, 293] width 51 height 33
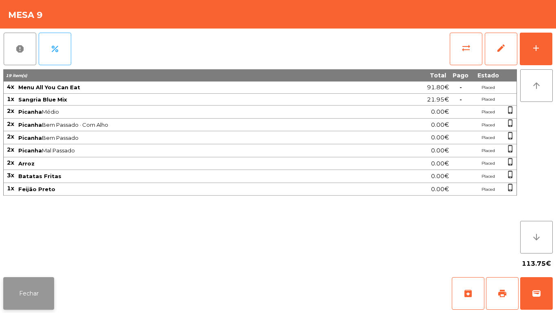
click at [33, 288] on button "Fechar" at bounding box center [28, 293] width 51 height 33
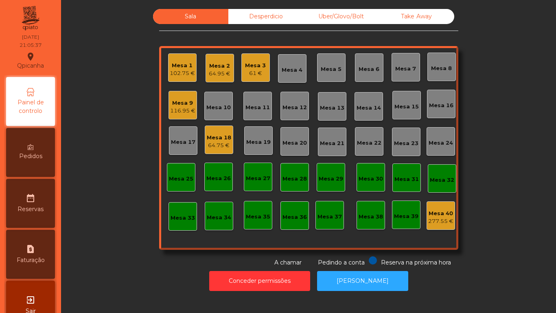
click at [26, 158] on span "Pedidos" at bounding box center [30, 156] width 23 height 9
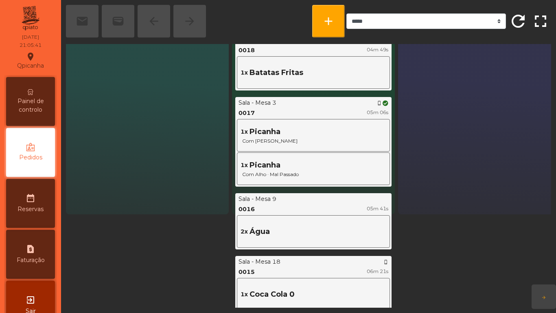
scroll to position [99, 0]
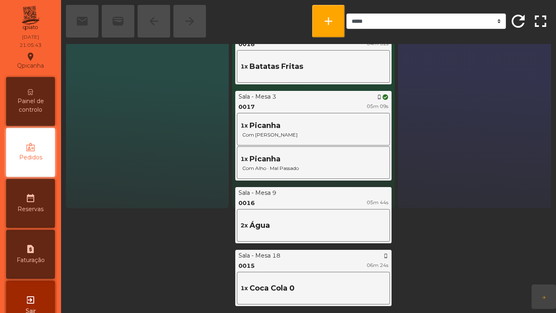
click at [266, 254] on div "Mesa 18" at bounding box center [267, 255] width 25 height 9
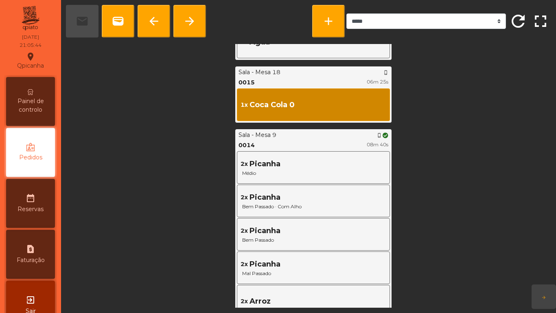
scroll to position [284, 0]
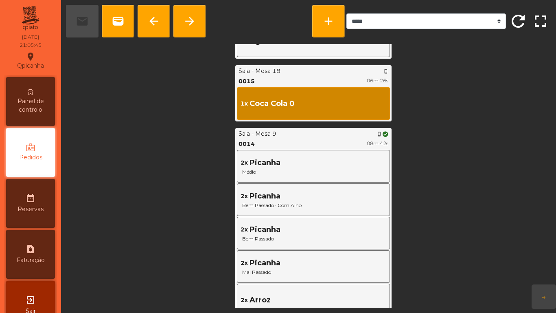
click at [258, 101] on span "Coca Cola 0" at bounding box center [272, 103] width 45 height 11
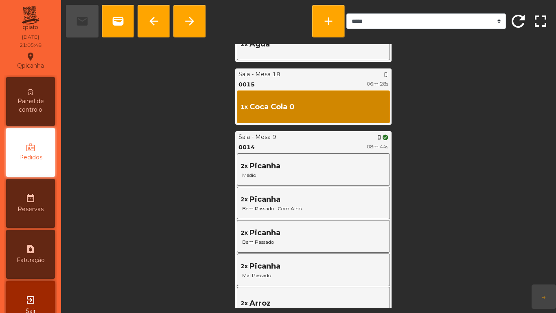
click at [37, 101] on span "Painel de controlo" at bounding box center [30, 105] width 45 height 17
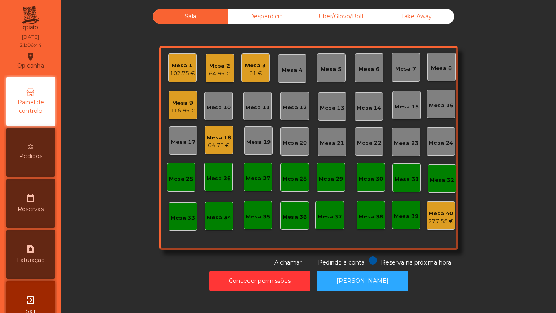
click at [186, 105] on div "Mesa 9" at bounding box center [182, 103] width 25 height 8
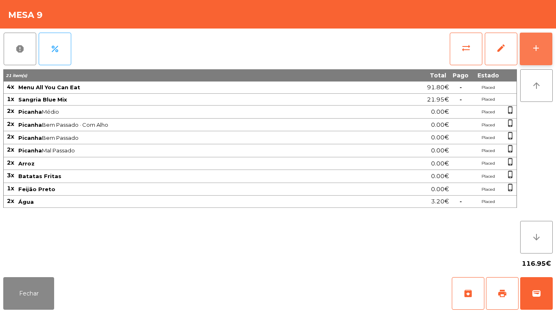
click at [535, 54] on button "add" at bounding box center [536, 49] width 33 height 33
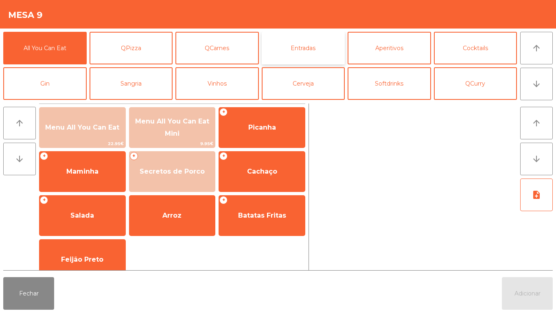
click at [311, 53] on button "Entradas" at bounding box center [303, 48] width 83 height 33
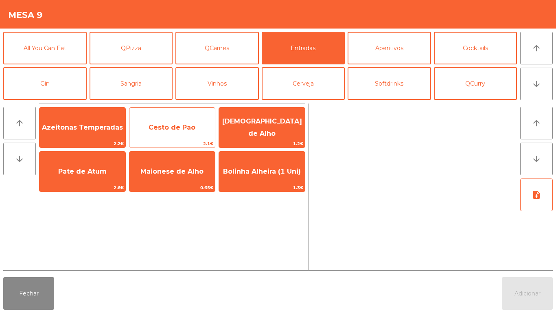
click at [179, 128] on span "Cesto de Pao" at bounding box center [172, 127] width 47 height 8
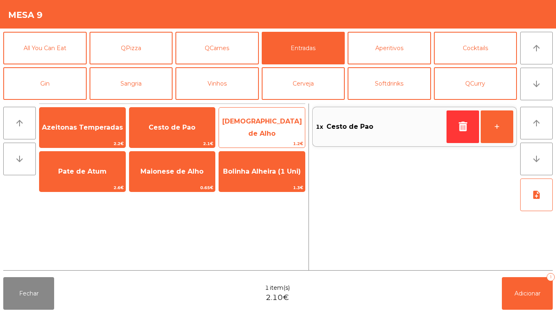
click at [274, 132] on span "[DEMOGRAPHIC_DATA] de Alho" at bounding box center [262, 127] width 86 height 35
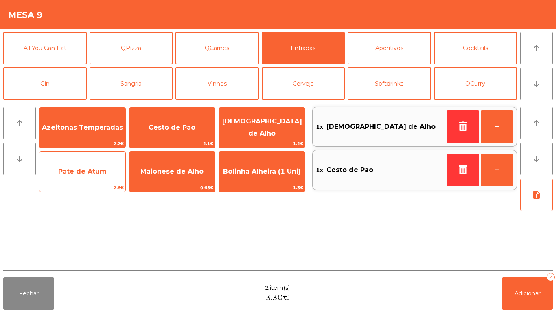
click at [92, 179] on span "Pate de Atum" at bounding box center [82, 171] width 86 height 22
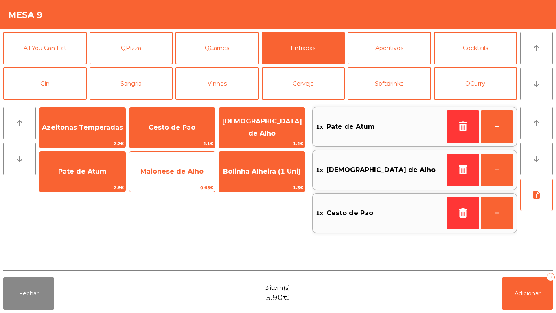
click at [179, 172] on span "Maionese de Alho" at bounding box center [171, 171] width 63 height 8
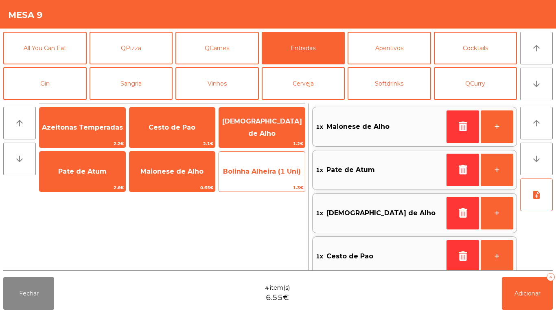
click at [257, 175] on span "Bolinha Alheira (1 Uni)" at bounding box center [262, 171] width 86 height 22
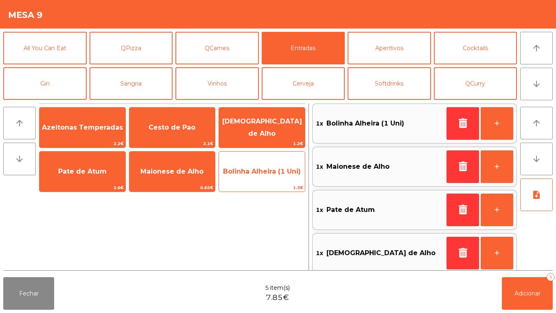
click at [256, 175] on span "Bolinha Alheira (1 Uni)" at bounding box center [262, 171] width 86 height 22
click at [256, 173] on span "Bolinha Alheira (1 Uni)" at bounding box center [262, 171] width 78 height 8
click at [256, 171] on span "Bolinha Alheira (1 Uni)" at bounding box center [262, 171] width 78 height 8
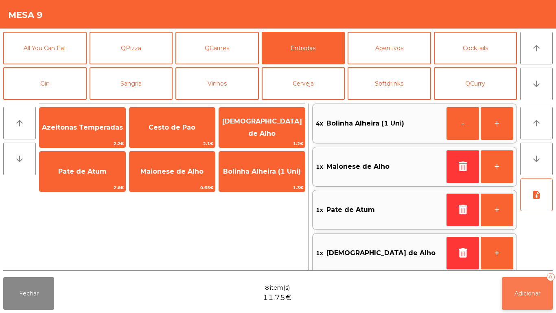
click at [525, 292] on span "Adicionar" at bounding box center [527, 292] width 26 height 7
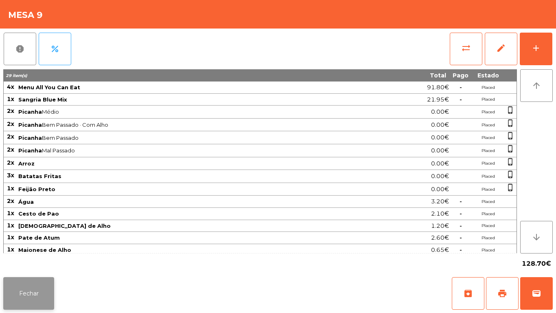
click at [35, 288] on button "Fechar" at bounding box center [28, 293] width 51 height 33
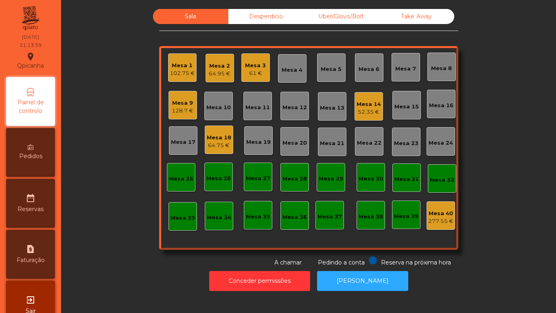
click at [364, 107] on div "Mesa 14" at bounding box center [369, 104] width 24 height 8
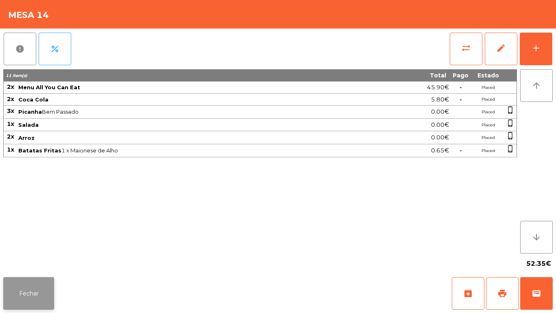
click at [27, 292] on button "Fechar" at bounding box center [28, 293] width 51 height 33
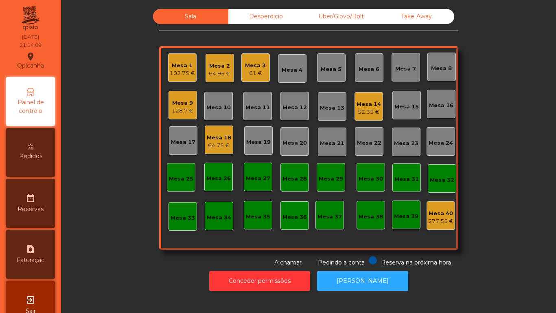
click at [38, 152] on span "Pedidos" at bounding box center [30, 156] width 23 height 9
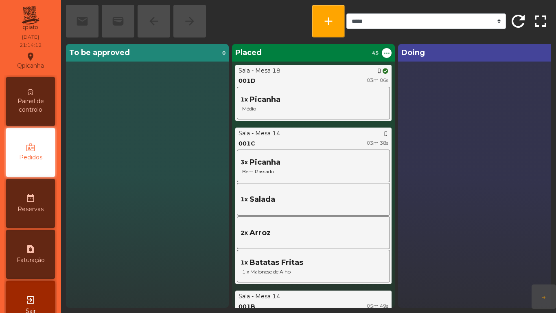
click at [32, 103] on span "Painel de controlo" at bounding box center [30, 105] width 45 height 17
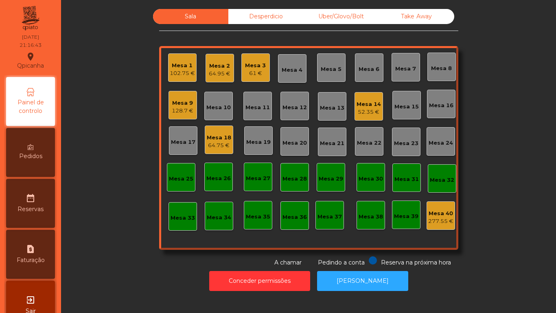
click at [251, 69] on div "Mesa 3" at bounding box center [255, 65] width 21 height 8
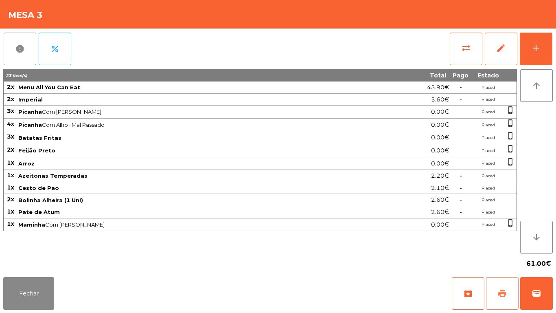
click at [496, 283] on button "print" at bounding box center [502, 293] width 33 height 33
click at [23, 281] on button "Fechar" at bounding box center [28, 293] width 51 height 33
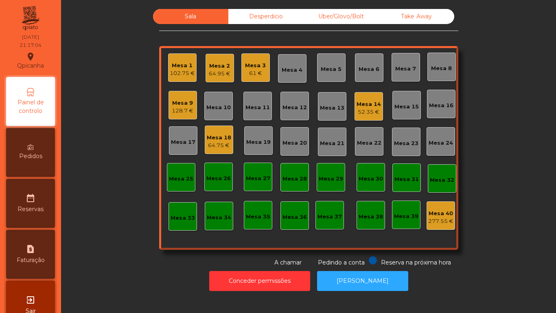
click at [250, 68] on div "Mesa 3" at bounding box center [255, 65] width 21 height 8
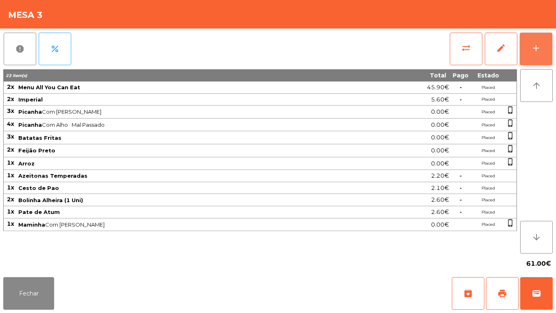
click at [545, 53] on button "add" at bounding box center [536, 49] width 33 height 33
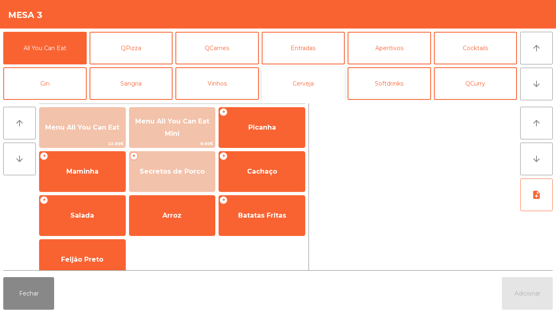
click at [306, 82] on button "Cerveja" at bounding box center [303, 83] width 83 height 33
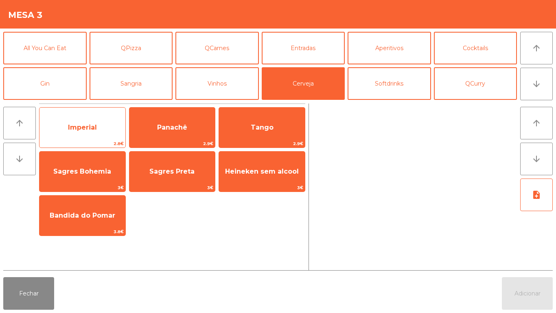
click at [103, 127] on span "Imperial" at bounding box center [82, 127] width 86 height 22
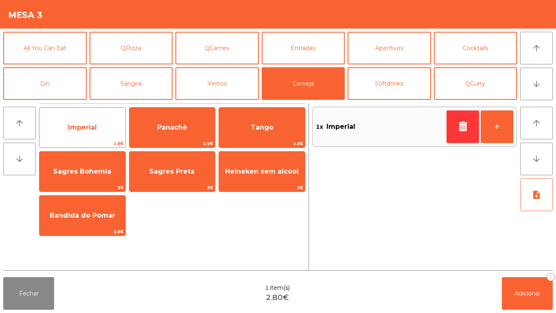
click at [103, 125] on span "Imperial" at bounding box center [82, 127] width 86 height 22
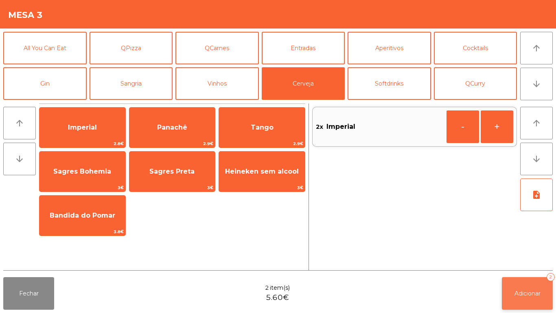
click at [522, 280] on button "Adicionar 2" at bounding box center [527, 293] width 51 height 33
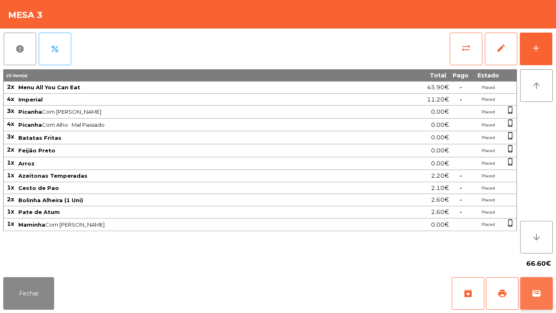
click at [536, 286] on button "wallet" at bounding box center [536, 293] width 33 height 33
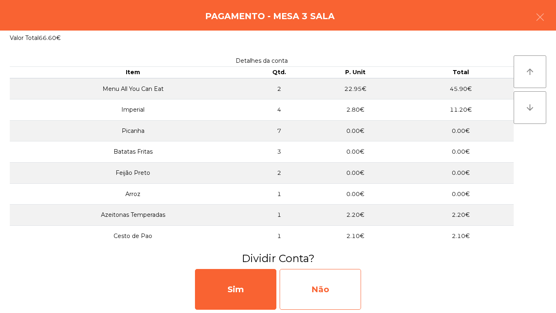
click at [341, 291] on div "Não" at bounding box center [320, 289] width 81 height 41
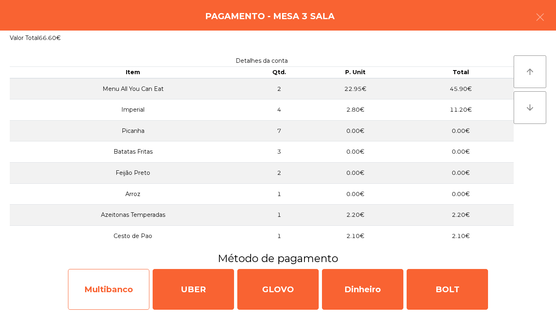
click at [123, 286] on div "Multibanco" at bounding box center [108, 289] width 81 height 41
select select "**"
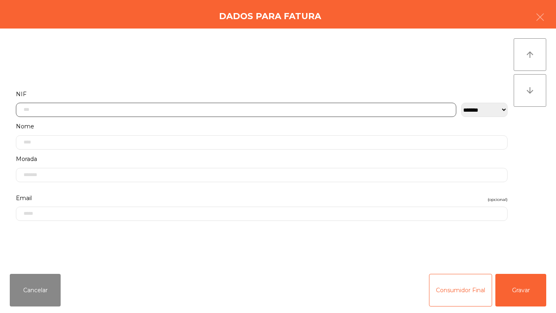
click at [184, 111] on input "text" at bounding box center [236, 110] width 440 height 14
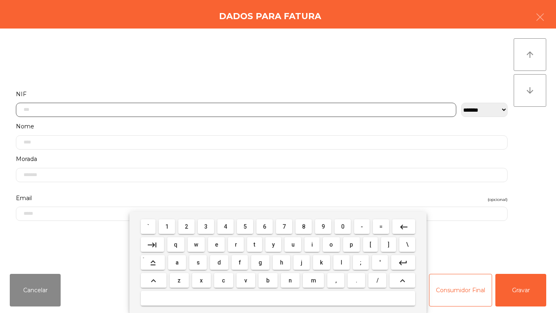
scroll to position [50, 0]
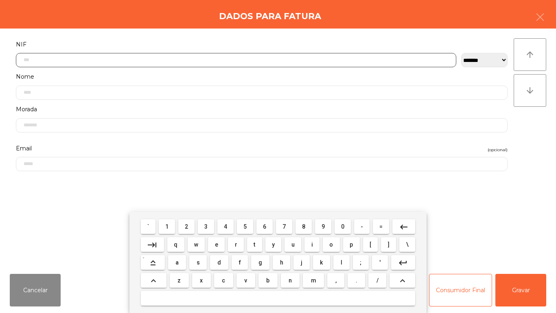
click at [186, 223] on span "2" at bounding box center [186, 226] width 3 height 7
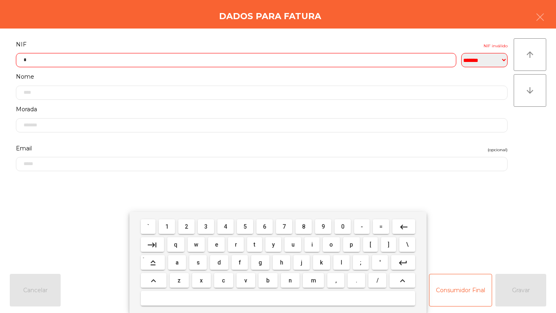
click at [187, 226] on span "2" at bounding box center [186, 226] width 3 height 7
click at [342, 228] on span "0" at bounding box center [342, 226] width 3 height 7
click at [284, 226] on span "7" at bounding box center [283, 226] width 3 height 7
click at [285, 231] on button "7" at bounding box center [284, 226] width 16 height 15
click at [285, 225] on span "7" at bounding box center [283, 226] width 3 height 7
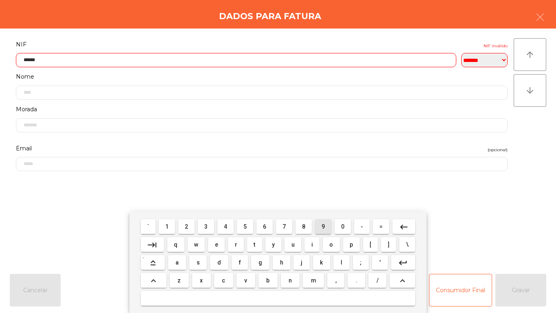
click at [322, 225] on span "9" at bounding box center [323, 226] width 3 height 7
click at [175, 225] on button "1" at bounding box center [167, 226] width 16 height 15
click at [304, 226] on span "8" at bounding box center [303, 226] width 3 height 7
type input "*********"
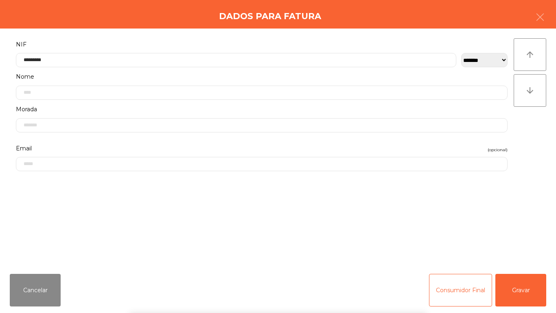
click at [522, 285] on div "` 1 2 3 4 5 6 7 8 9 0 - = keyboard_backspace keyboard_tab q w e r t y u i o p […" at bounding box center [278, 262] width 556 height 101
click at [528, 280] on button "Gravar" at bounding box center [520, 290] width 51 height 33
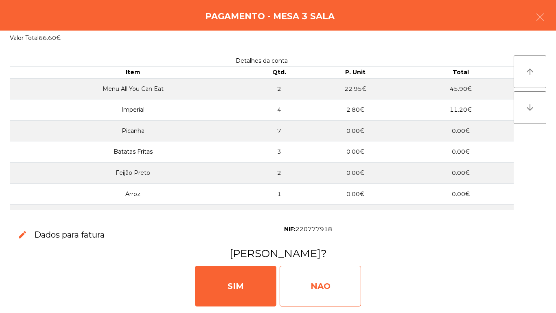
click at [337, 279] on div "NAO" at bounding box center [320, 285] width 81 height 41
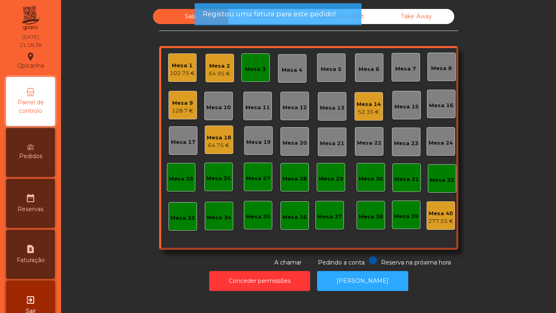
click at [256, 75] on div "Mesa 3" at bounding box center [255, 67] width 28 height 28
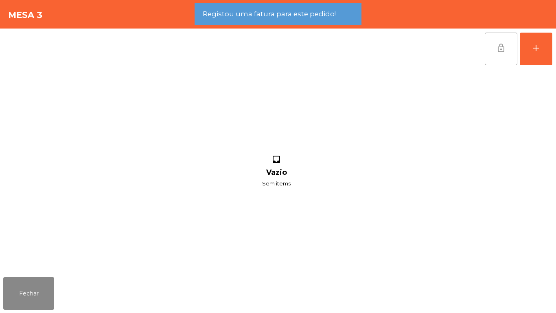
click at [499, 56] on button "lock_open" at bounding box center [501, 49] width 33 height 33
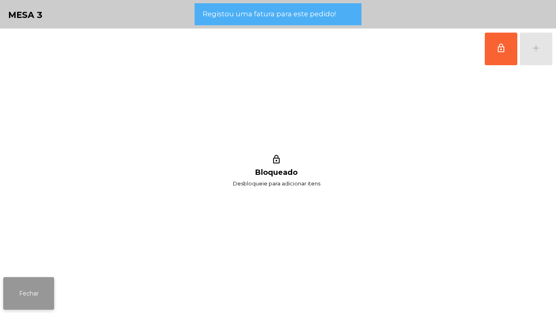
click at [33, 279] on button "Fechar" at bounding box center [28, 293] width 51 height 33
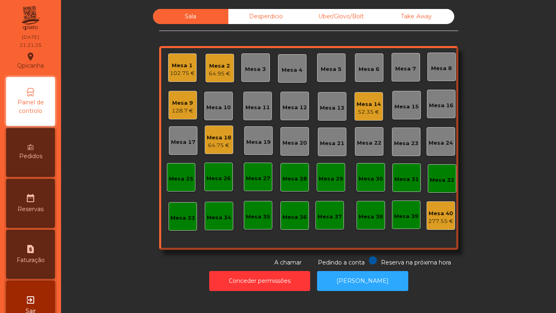
click at [186, 113] on div "128.7 €" at bounding box center [183, 111] width 22 height 8
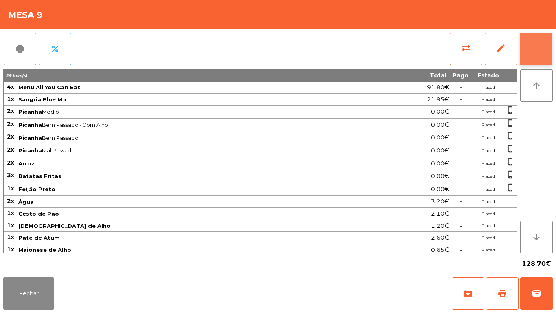
click at [532, 51] on div "add" at bounding box center [536, 48] width 10 height 10
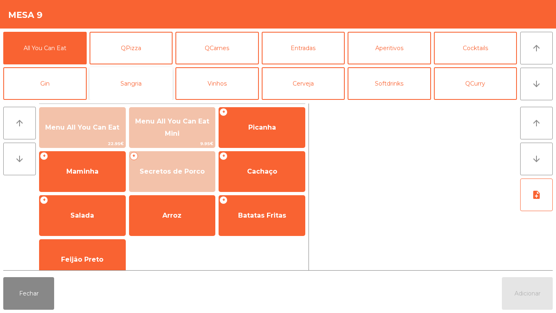
click at [143, 88] on button "Sangria" at bounding box center [131, 83] width 83 height 33
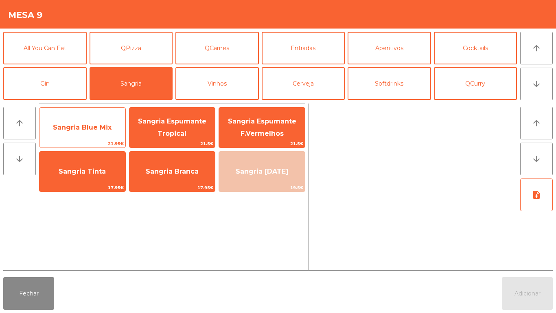
click at [90, 125] on span "Sangria Blue Mix" at bounding box center [82, 127] width 59 height 8
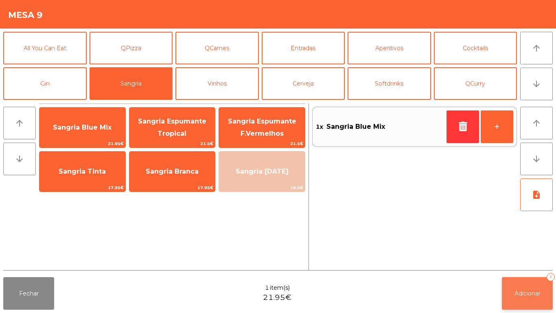
click at [519, 288] on button "Adicionar 1" at bounding box center [527, 293] width 51 height 33
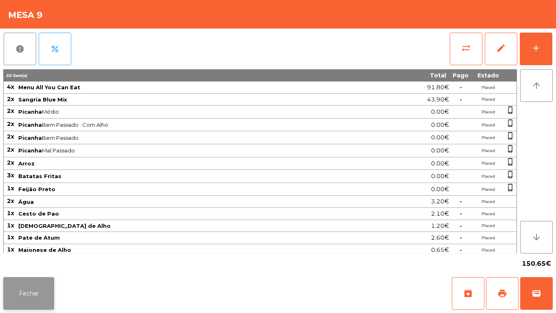
click at [30, 298] on button "Fechar" at bounding box center [28, 293] width 51 height 33
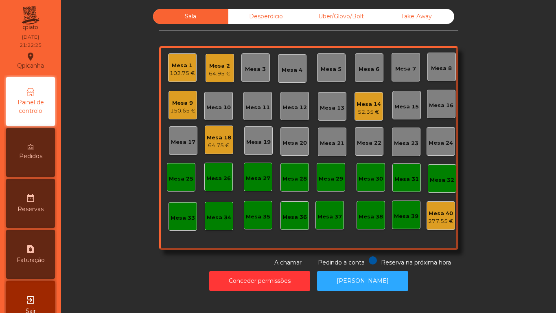
click at [220, 142] on div "64.75 €" at bounding box center [219, 145] width 24 height 8
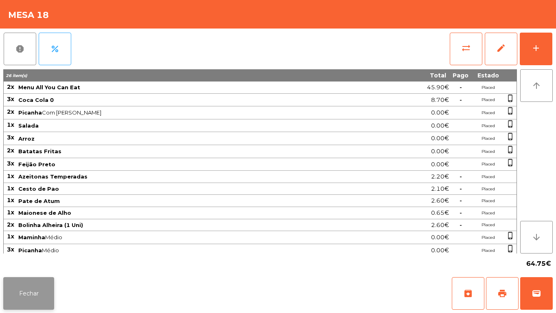
click at [28, 284] on button "Fechar" at bounding box center [28, 293] width 51 height 33
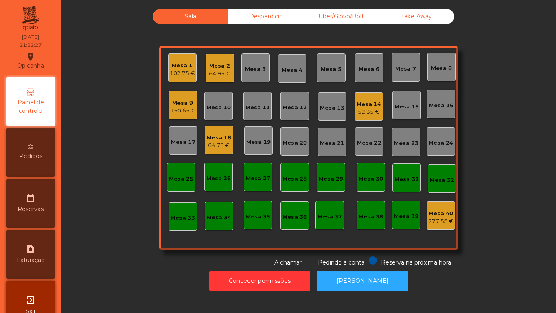
click at [362, 105] on div "Mesa 14" at bounding box center [369, 104] width 24 height 8
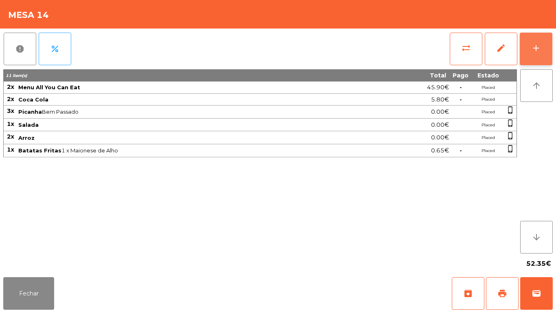
click at [534, 53] on button "add" at bounding box center [536, 49] width 33 height 33
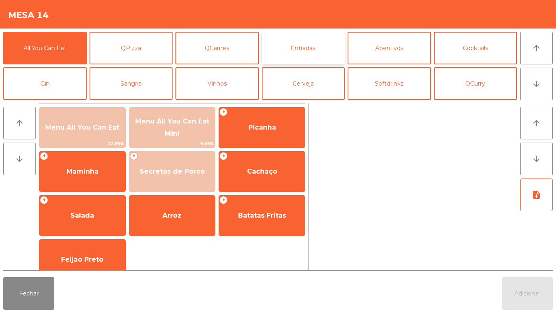
click at [295, 52] on button "Entradas" at bounding box center [303, 48] width 83 height 33
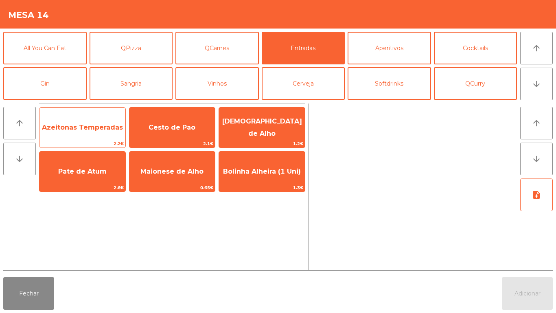
click at [83, 134] on span "Azeitonas Temperadas" at bounding box center [82, 127] width 86 height 22
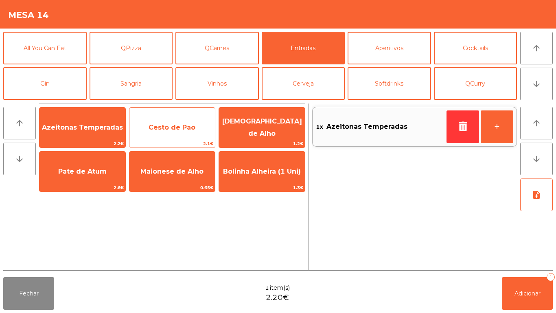
click at [179, 132] on span "Cesto de Pao" at bounding box center [172, 127] width 86 height 22
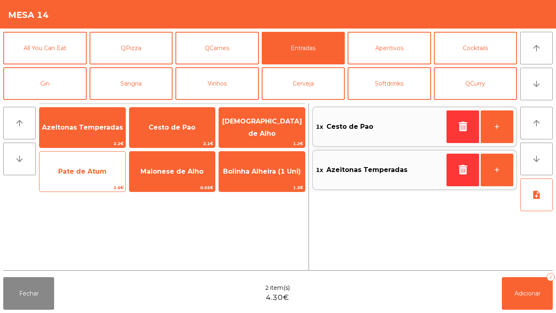
click at [88, 174] on span "Pate de Atum" at bounding box center [82, 171] width 48 height 8
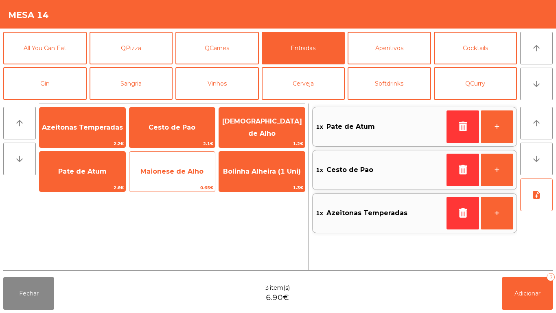
click at [182, 177] on span "Maionese de Alho" at bounding box center [172, 171] width 86 height 22
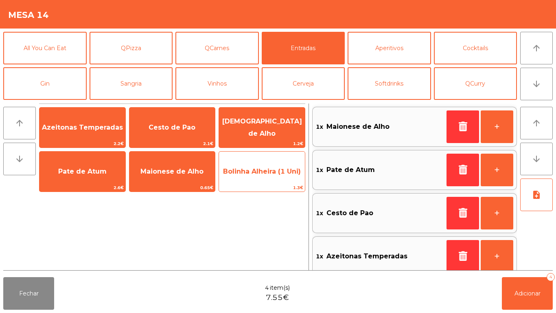
click at [265, 173] on span "Bolinha Alheira (1 Uni)" at bounding box center [262, 171] width 78 height 8
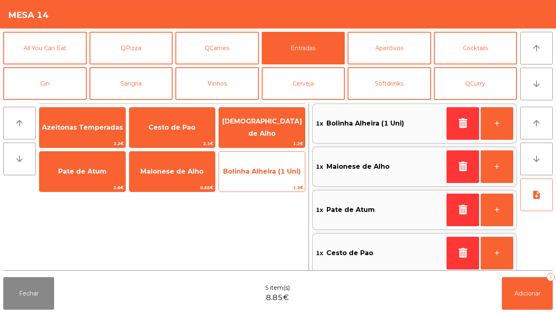
click at [267, 172] on span "Bolinha Alheira (1 Uni)" at bounding box center [262, 171] width 78 height 8
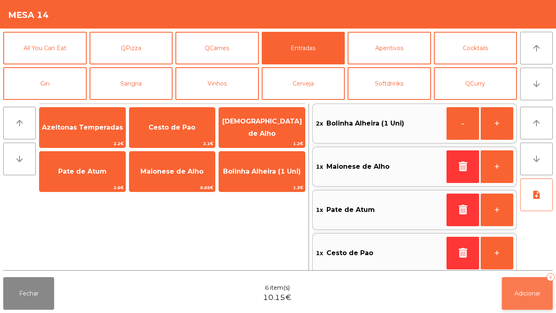
click at [521, 297] on button "Adicionar 6" at bounding box center [527, 293] width 51 height 33
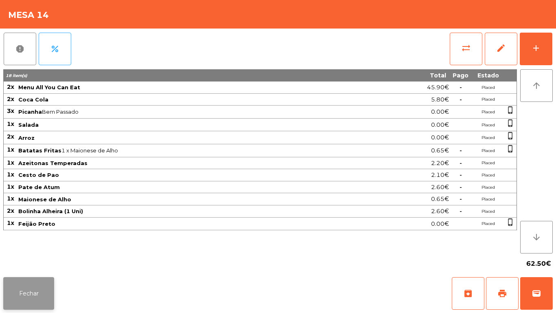
click at [27, 279] on button "Fechar" at bounding box center [28, 293] width 51 height 33
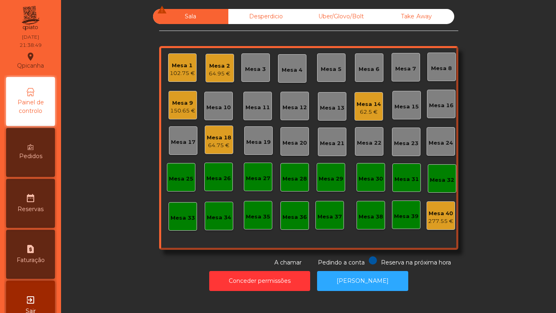
click at [214, 145] on div "64.75 €" at bounding box center [219, 145] width 24 height 8
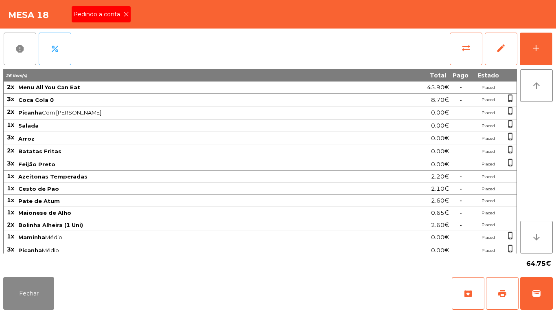
click at [127, 18] on div "Pedindo a conta" at bounding box center [101, 14] width 59 height 16
click at [501, 289] on span "print" at bounding box center [502, 293] width 10 height 10
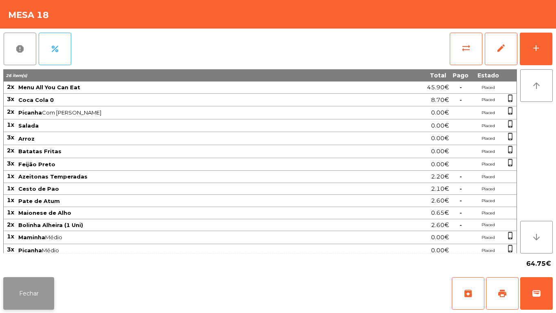
click at [51, 292] on button "Fechar" at bounding box center [28, 293] width 51 height 33
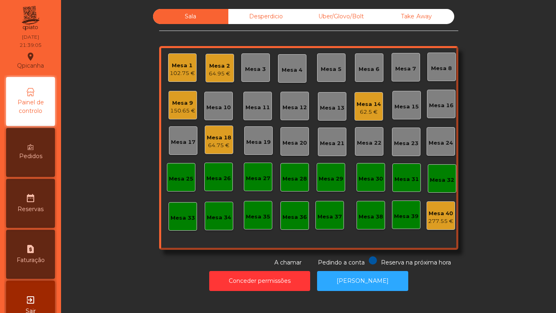
click at [177, 111] on div "150.65 €" at bounding box center [182, 111] width 25 height 8
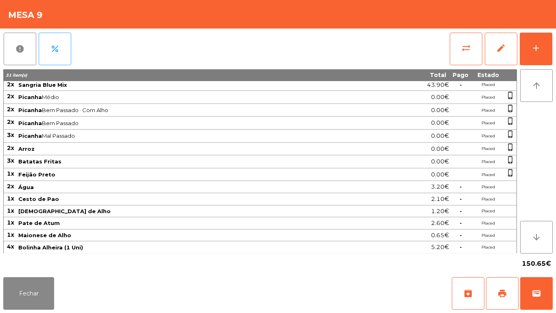
scroll to position [0, 0]
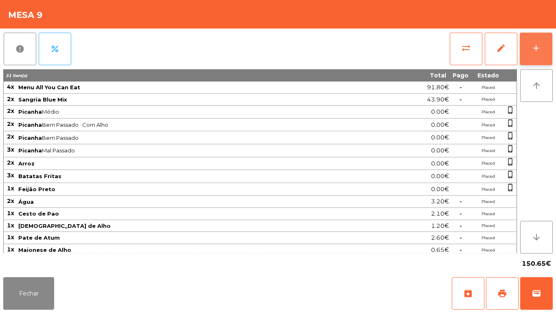
click at [526, 51] on button "add" at bounding box center [536, 49] width 33 height 33
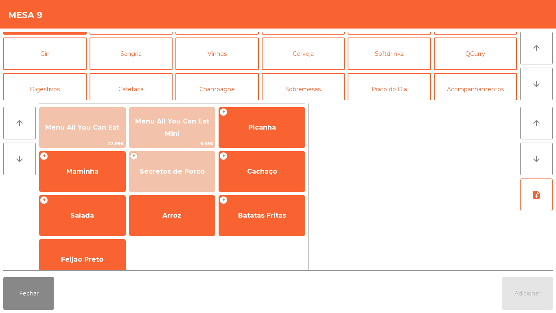
scroll to position [31, 0]
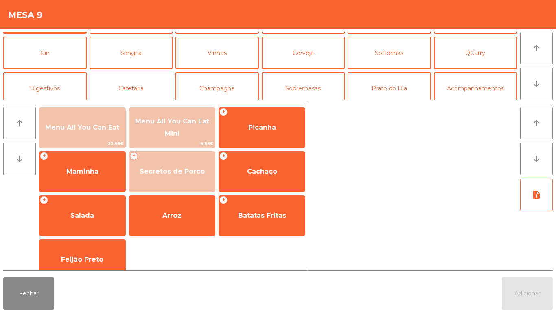
click at [136, 93] on button "Cafetaria" at bounding box center [131, 88] width 83 height 33
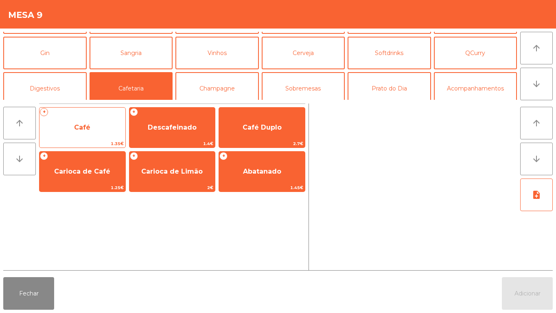
click at [95, 132] on span "Café" at bounding box center [82, 127] width 86 height 22
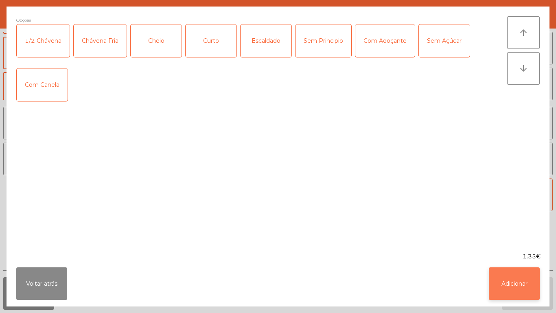
click at [504, 285] on button "Adicionar" at bounding box center [514, 283] width 51 height 33
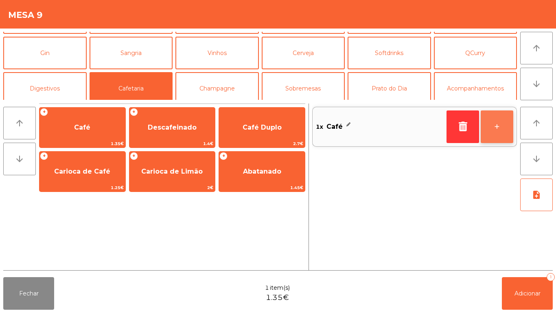
click at [486, 128] on button "+" at bounding box center [497, 126] width 33 height 33
click at [476, 128] on button "-" at bounding box center [462, 126] width 33 height 33
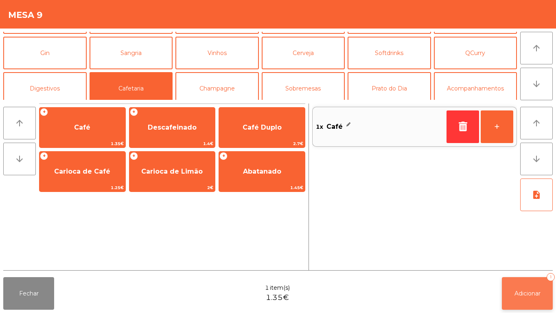
click at [508, 289] on button "Adicionar 1" at bounding box center [527, 293] width 51 height 33
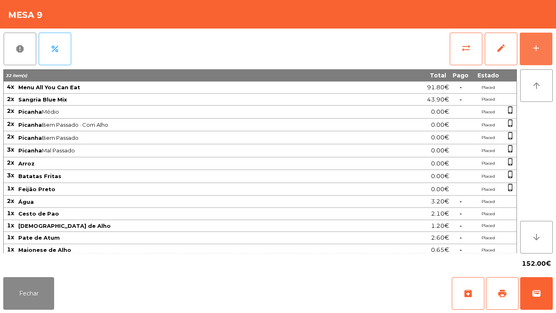
scroll to position [27, 0]
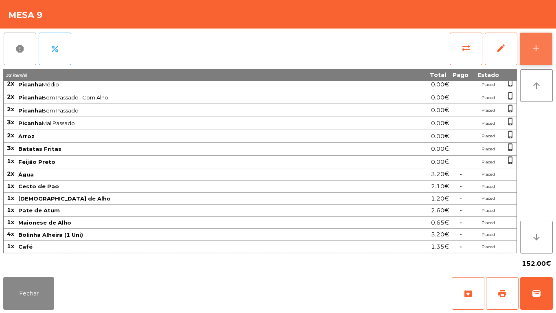
click at [527, 54] on button "add" at bounding box center [536, 49] width 33 height 33
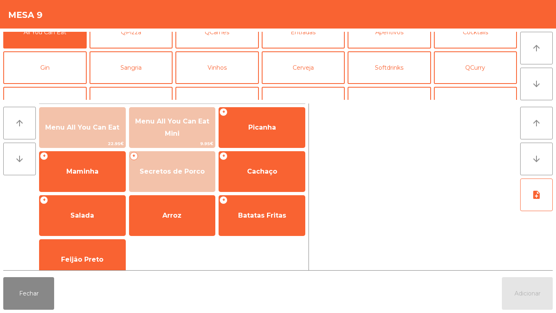
scroll to position [28, 0]
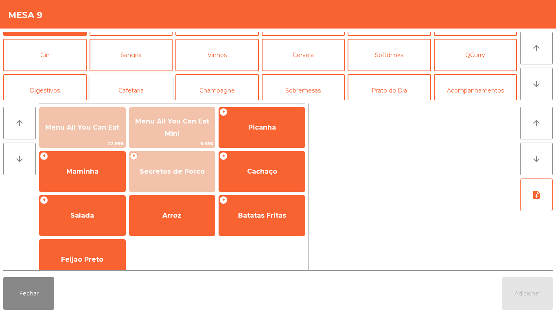
click at [127, 88] on button "Cafetaria" at bounding box center [131, 90] width 83 height 33
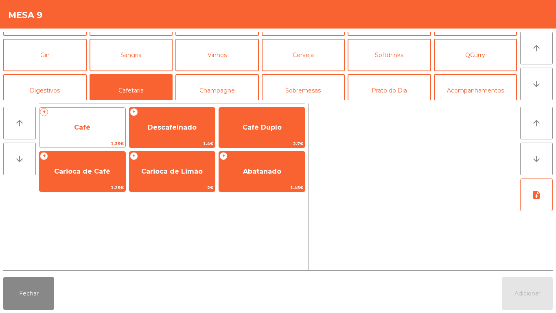
click at [83, 125] on span "Café" at bounding box center [82, 127] width 16 height 8
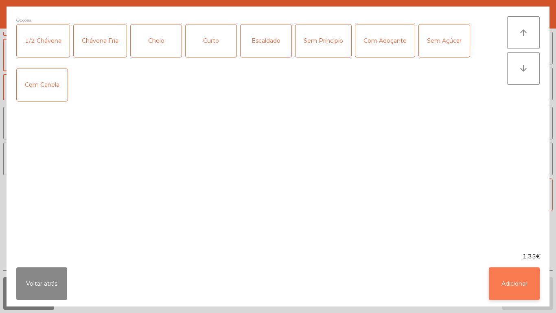
click at [496, 278] on button "Adicionar" at bounding box center [514, 283] width 51 height 33
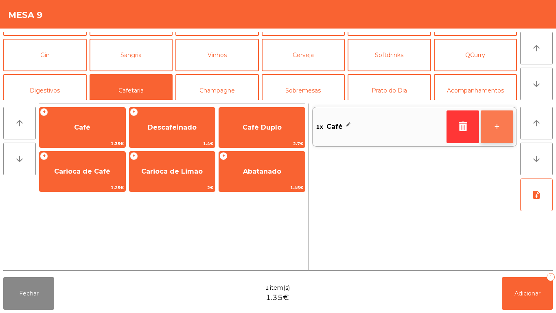
click at [491, 136] on button "+" at bounding box center [497, 126] width 33 height 33
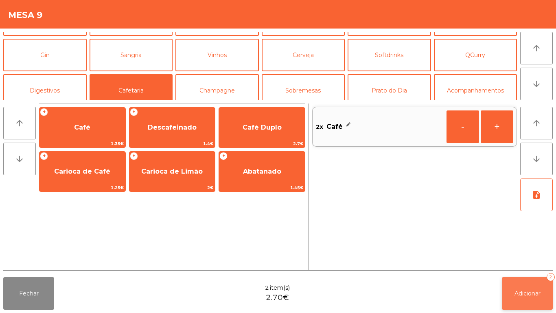
click at [522, 295] on span "Adicionar" at bounding box center [527, 292] width 26 height 7
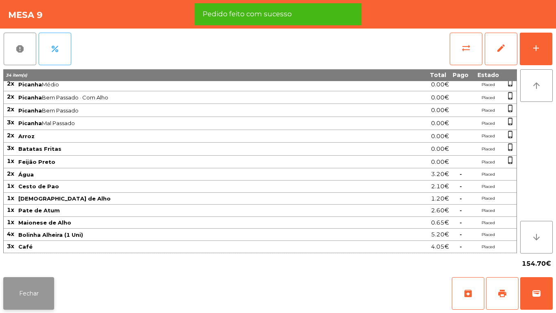
click at [28, 293] on button "Fechar" at bounding box center [28, 293] width 51 height 33
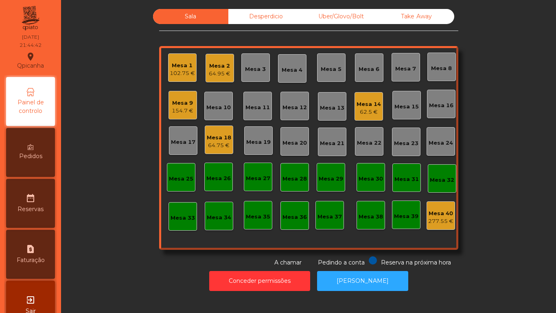
click at [357, 109] on div "62.5 €" at bounding box center [369, 112] width 24 height 8
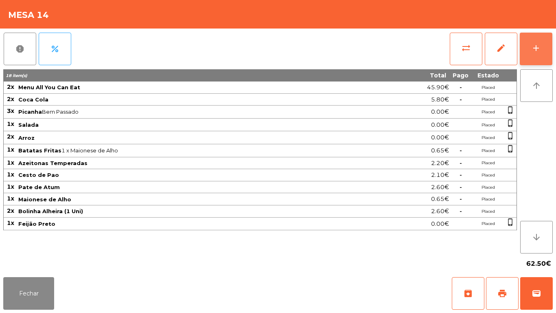
click at [536, 57] on button "add" at bounding box center [536, 49] width 33 height 33
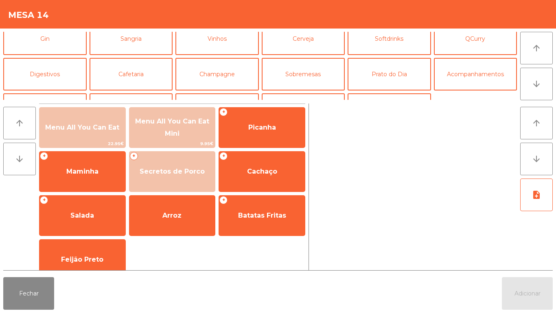
scroll to position [51, 0]
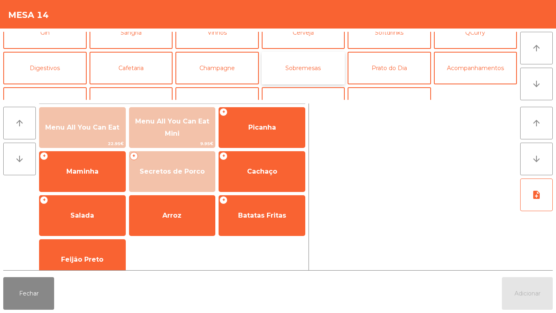
click at [312, 61] on button "Sobremesas" at bounding box center [303, 68] width 83 height 33
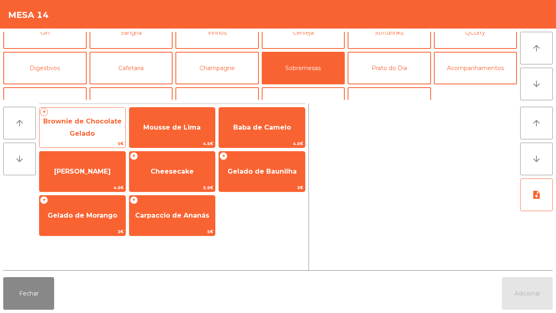
click at [109, 123] on span "Brownie de Chocolate Gelado" at bounding box center [82, 127] width 79 height 20
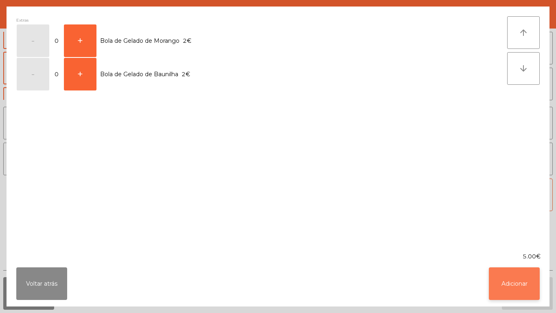
click at [517, 279] on button "Adicionar" at bounding box center [514, 283] width 51 height 33
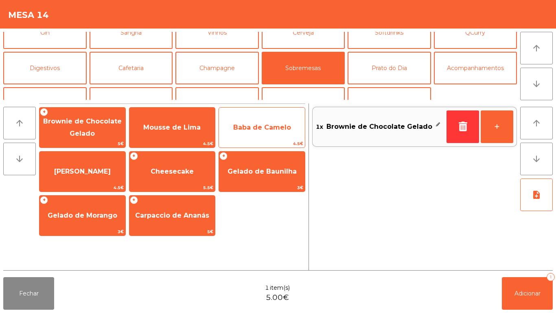
click at [273, 118] on span "Baba de Camelo" at bounding box center [262, 127] width 86 height 22
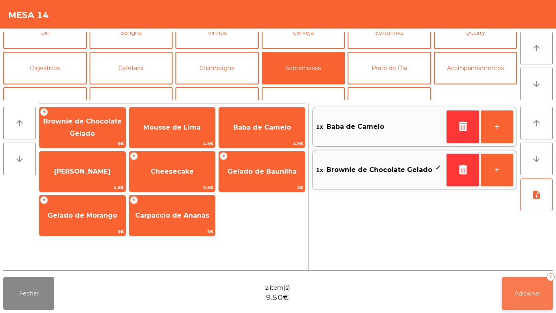
click at [531, 290] on span "Adicionar" at bounding box center [527, 292] width 26 height 7
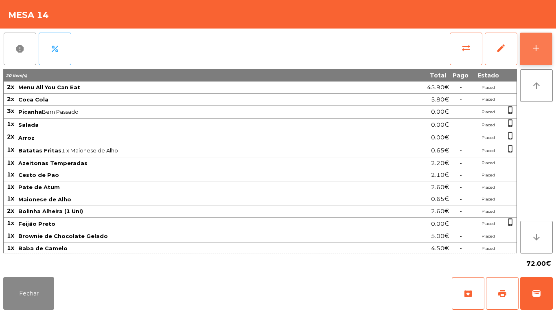
click at [540, 61] on button "add" at bounding box center [536, 49] width 33 height 33
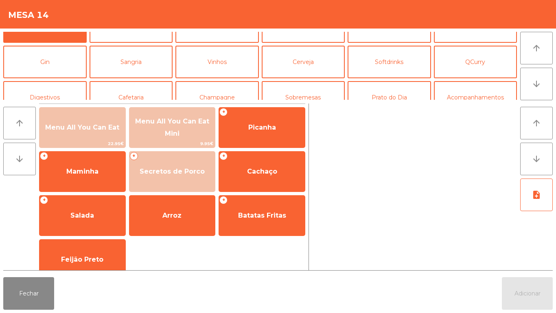
scroll to position [31, 0]
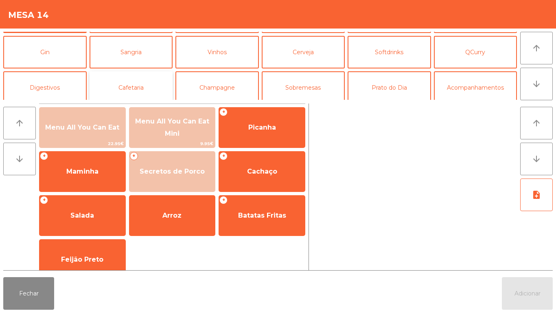
click at [146, 81] on button "Cafetaria" at bounding box center [131, 87] width 83 height 33
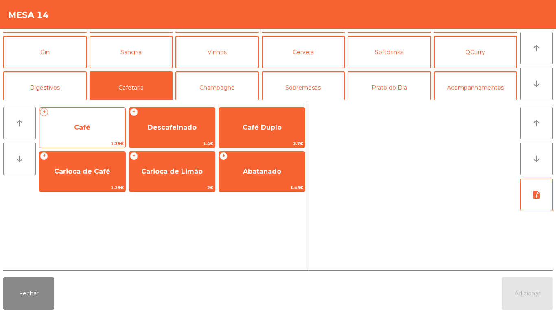
click at [90, 129] on span "Café" at bounding box center [82, 127] width 86 height 22
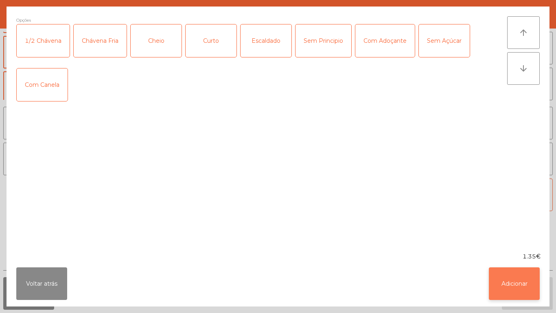
click at [503, 283] on button "Adicionar" at bounding box center [514, 283] width 51 height 33
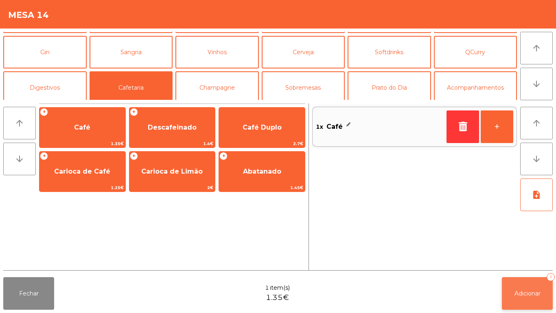
click at [525, 293] on span "Adicionar" at bounding box center [527, 292] width 26 height 7
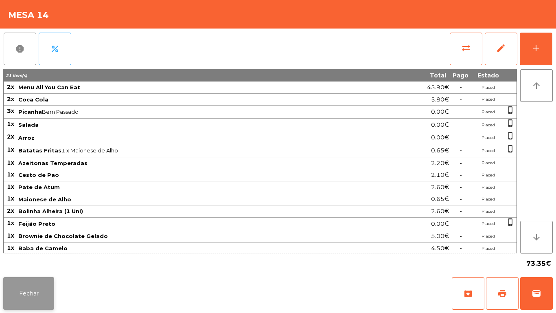
click at [35, 295] on button "Fechar" at bounding box center [28, 293] width 51 height 33
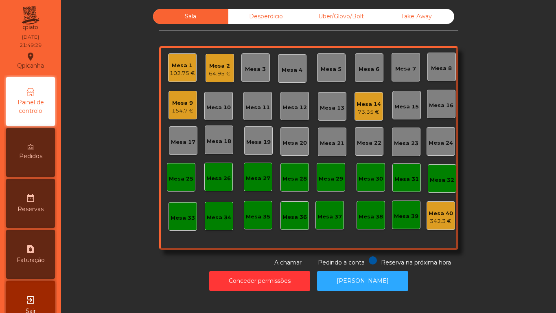
click at [182, 74] on div "102.75 €" at bounding box center [182, 73] width 25 height 8
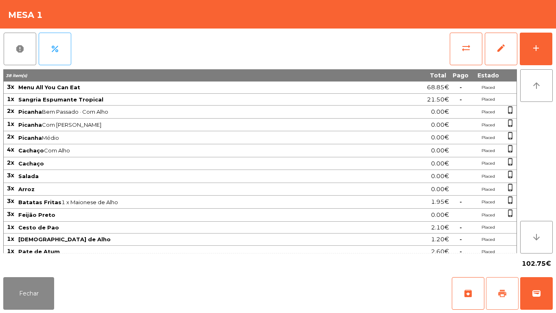
click at [505, 304] on button "print" at bounding box center [502, 293] width 33 height 33
click at [35, 291] on button "Fechar" at bounding box center [28, 293] width 51 height 33
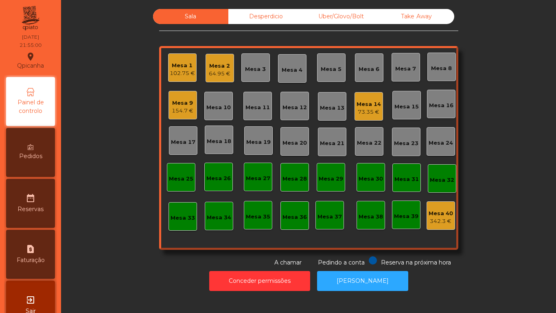
click at [217, 70] on div "64.95 €" at bounding box center [220, 74] width 22 height 8
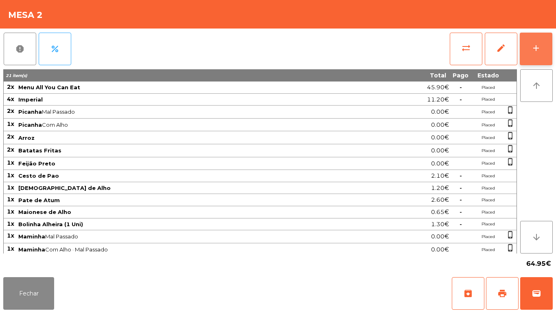
click at [535, 54] on button "add" at bounding box center [536, 49] width 33 height 33
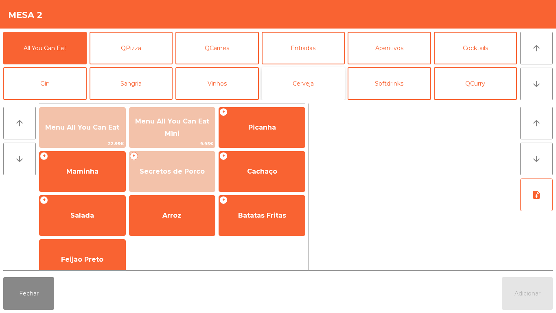
click at [298, 89] on button "Cerveja" at bounding box center [303, 83] width 83 height 33
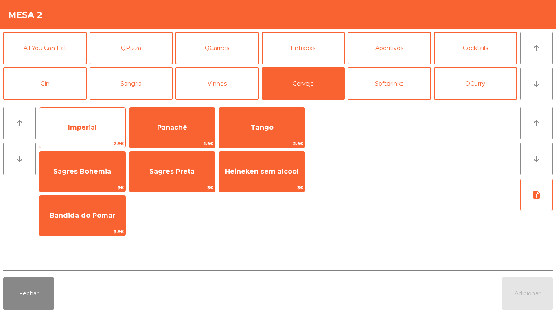
click at [77, 137] on span "Imperial" at bounding box center [82, 127] width 86 height 22
click at [80, 136] on span "Imperial" at bounding box center [82, 127] width 86 height 22
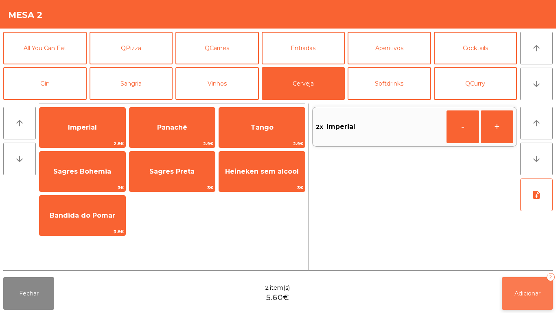
click at [506, 304] on button "Adicionar 2" at bounding box center [527, 293] width 51 height 33
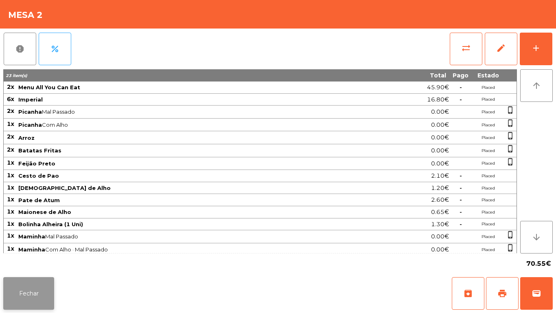
click at [42, 280] on button "Fechar" at bounding box center [28, 293] width 51 height 33
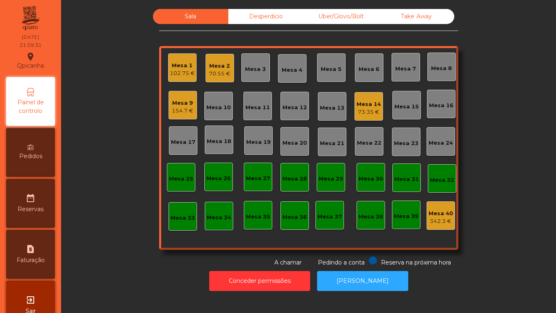
click at [181, 70] on div "102.75 €" at bounding box center [182, 73] width 25 height 8
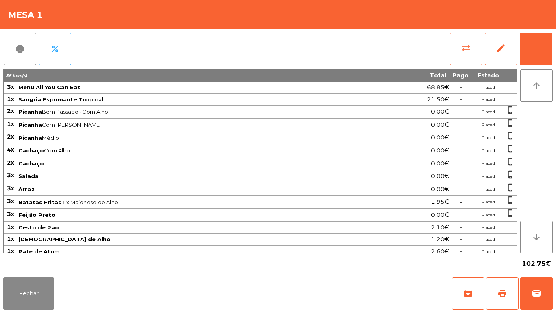
click at [465, 53] on span "sync_alt" at bounding box center [466, 48] width 10 height 10
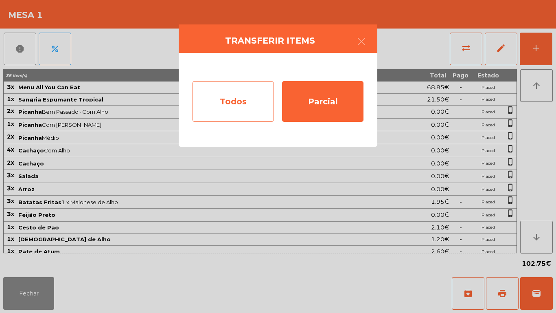
click at [248, 100] on div "Todos" at bounding box center [233, 101] width 81 height 41
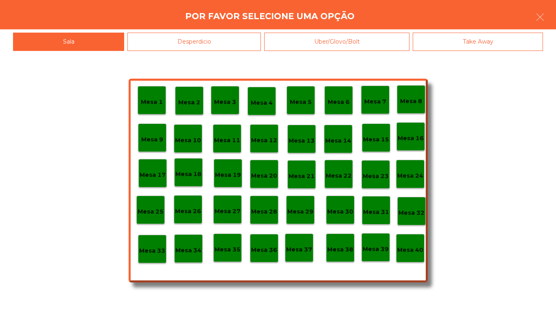
click at [411, 250] on p "Mesa 40" at bounding box center [410, 249] width 26 height 9
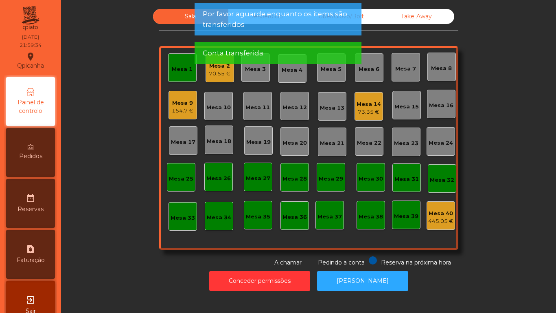
click at [180, 75] on div "Mesa 1" at bounding box center [182, 67] width 28 height 28
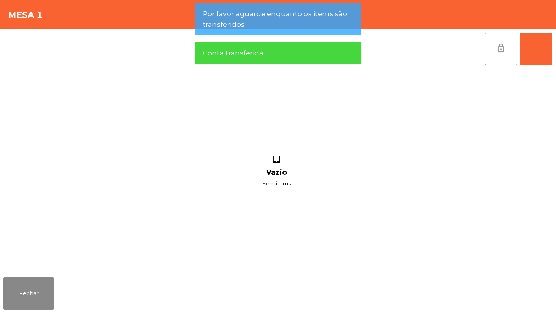
click at [504, 50] on span "lock_open" at bounding box center [501, 48] width 10 height 10
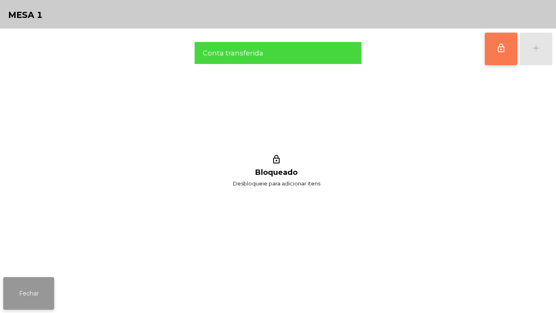
click at [47, 292] on button "Fechar" at bounding box center [28, 293] width 51 height 33
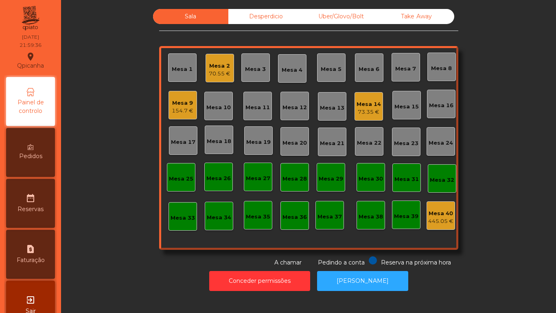
click at [373, 107] on div "Mesa 14" at bounding box center [369, 104] width 24 height 8
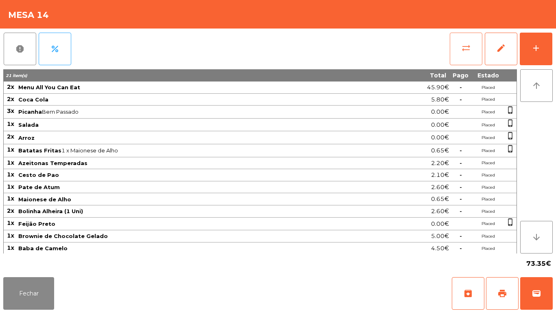
click at [463, 53] on span "sync_alt" at bounding box center [466, 48] width 10 height 10
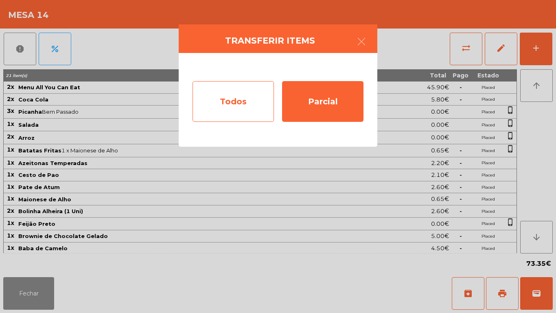
click at [230, 102] on div "Todos" at bounding box center [233, 101] width 81 height 41
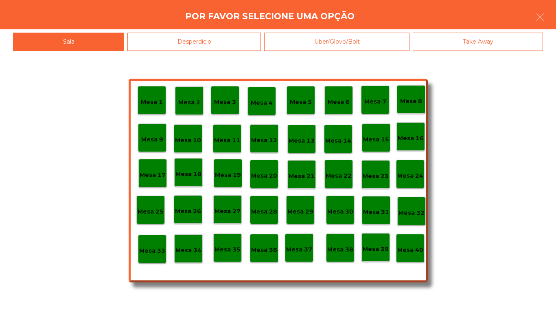
click at [414, 247] on p "Mesa 40" at bounding box center [410, 249] width 26 height 9
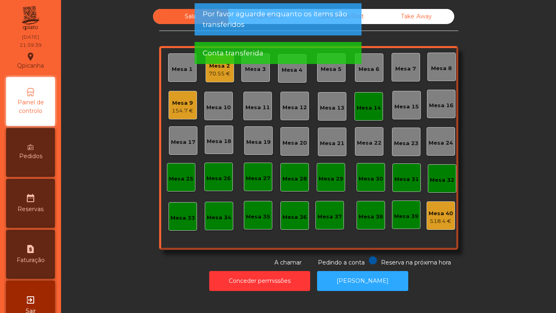
click at [370, 110] on div "Mesa 14" at bounding box center [369, 108] width 24 height 8
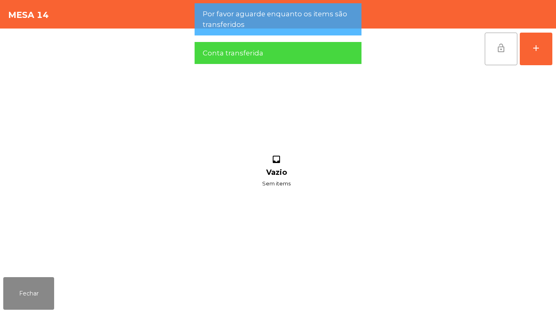
click at [495, 54] on button "lock_open" at bounding box center [501, 49] width 33 height 33
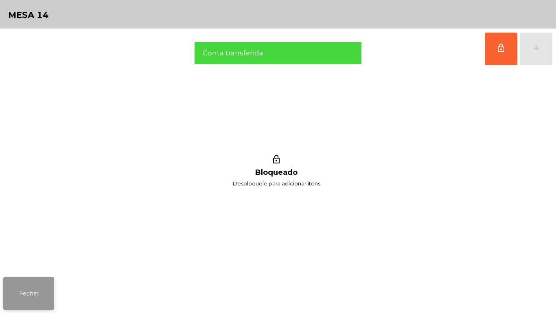
click at [50, 279] on button "Fechar" at bounding box center [28, 293] width 51 height 33
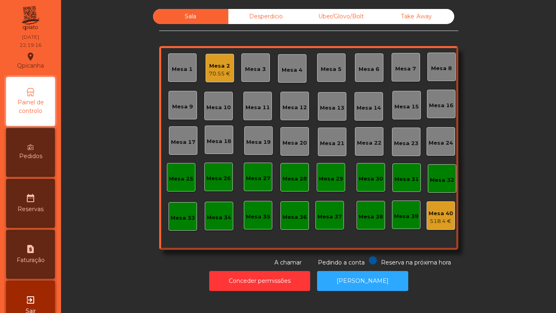
click at [221, 79] on div "Mesa 2 70.55 €" at bounding box center [220, 68] width 28 height 28
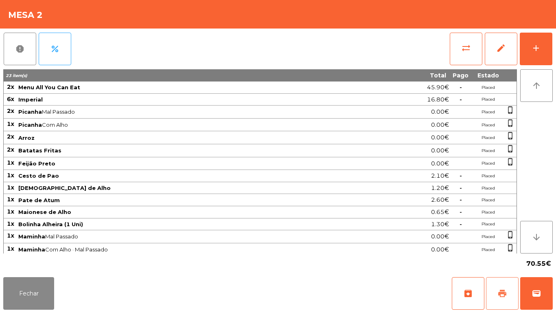
click at [499, 298] on span "print" at bounding box center [502, 293] width 10 height 10
click at [536, 290] on span "wallet" at bounding box center [537, 293] width 10 height 10
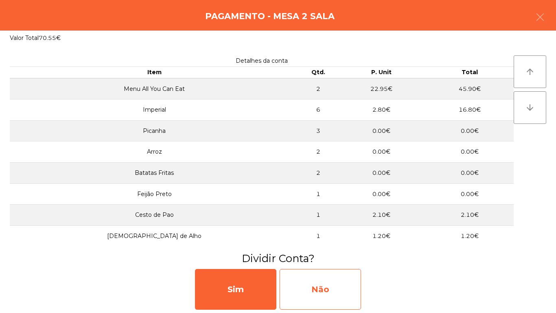
click at [333, 288] on div "Não" at bounding box center [320, 289] width 81 height 41
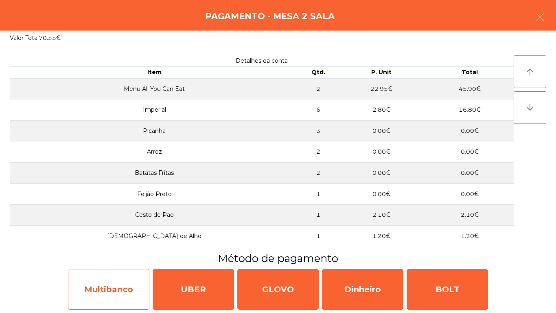
click at [116, 278] on div "Multibanco" at bounding box center [108, 289] width 81 height 41
select select "**"
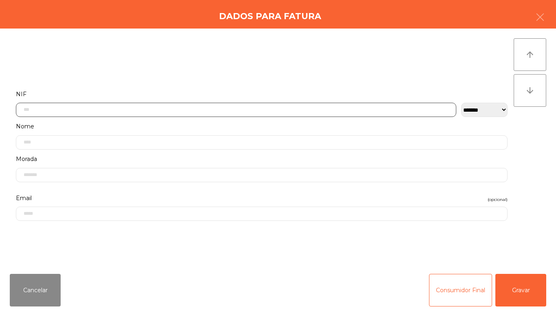
click at [127, 109] on input "text" at bounding box center [236, 110] width 440 height 14
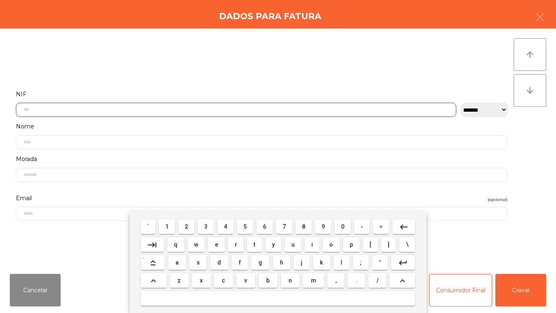
scroll to position [50, 0]
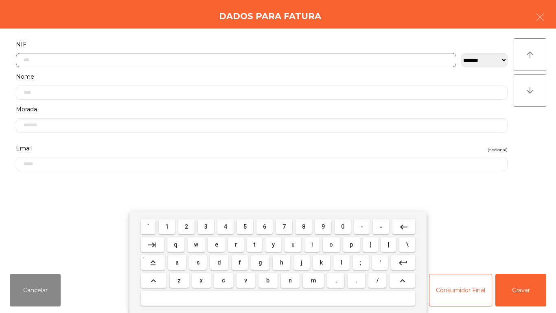
click at [185, 228] on span "2" at bounding box center [186, 226] width 3 height 7
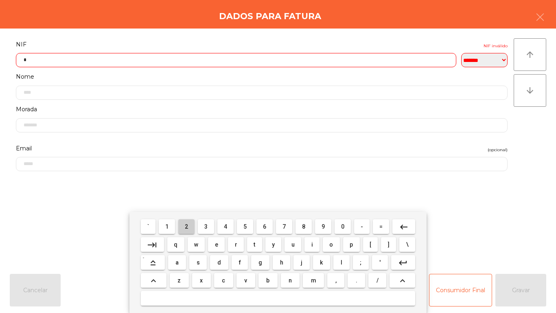
click at [187, 221] on button "2" at bounding box center [186, 226] width 16 height 15
click at [265, 226] on span "6" at bounding box center [264, 226] width 3 height 7
click at [284, 224] on span "7" at bounding box center [283, 226] width 3 height 7
click at [225, 220] on button "4" at bounding box center [225, 226] width 16 height 15
click at [298, 220] on button "8" at bounding box center [303, 226] width 16 height 15
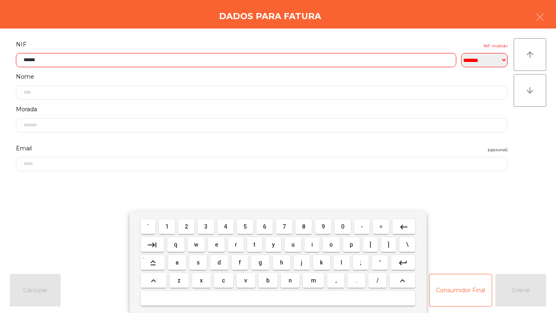
click at [265, 224] on span "6" at bounding box center [264, 226] width 3 height 7
click at [227, 223] on span "4" at bounding box center [225, 226] width 3 height 7
click at [186, 224] on span "2" at bounding box center [186, 226] width 3 height 7
type input "*********"
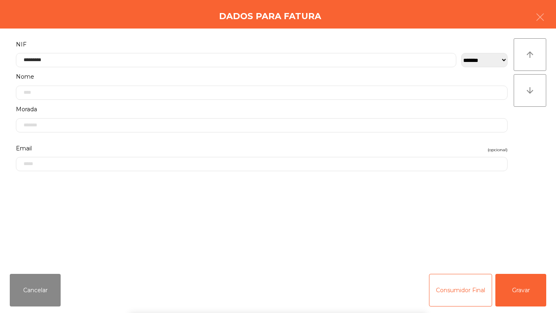
click at [523, 287] on div "` 1 2 3 4 5 6 7 8 9 0 - = keyboard_backspace keyboard_tab q w e r t y u i o p […" at bounding box center [278, 262] width 556 height 101
click at [524, 284] on button "Gravar" at bounding box center [520, 290] width 51 height 33
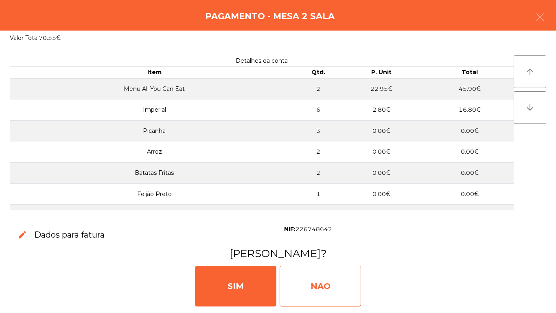
click at [326, 283] on div "NAO" at bounding box center [320, 285] width 81 height 41
